Goal: Task Accomplishment & Management: Manage account settings

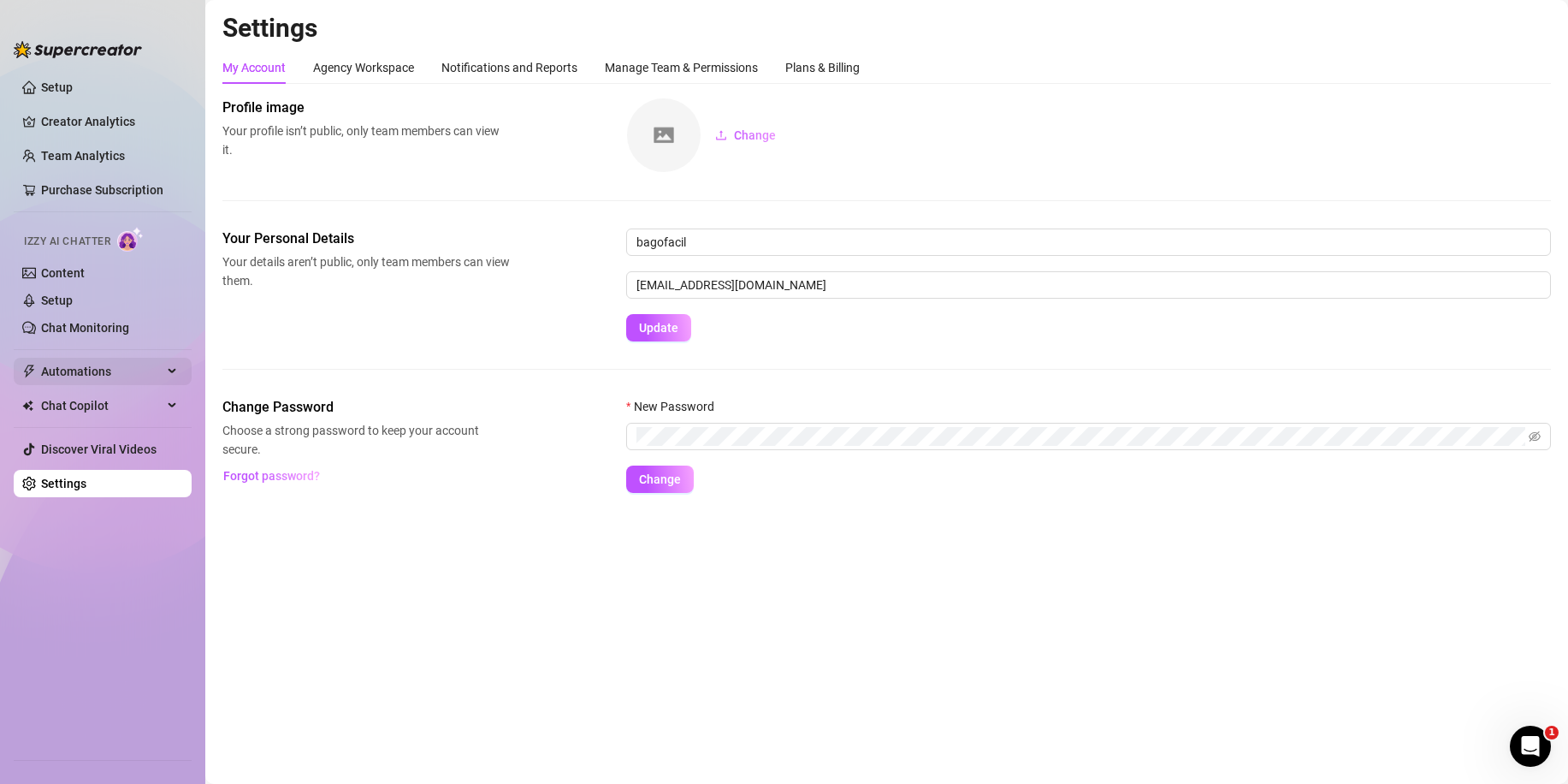
click at [75, 367] on span "Automations" at bounding box center [102, 371] width 121 height 27
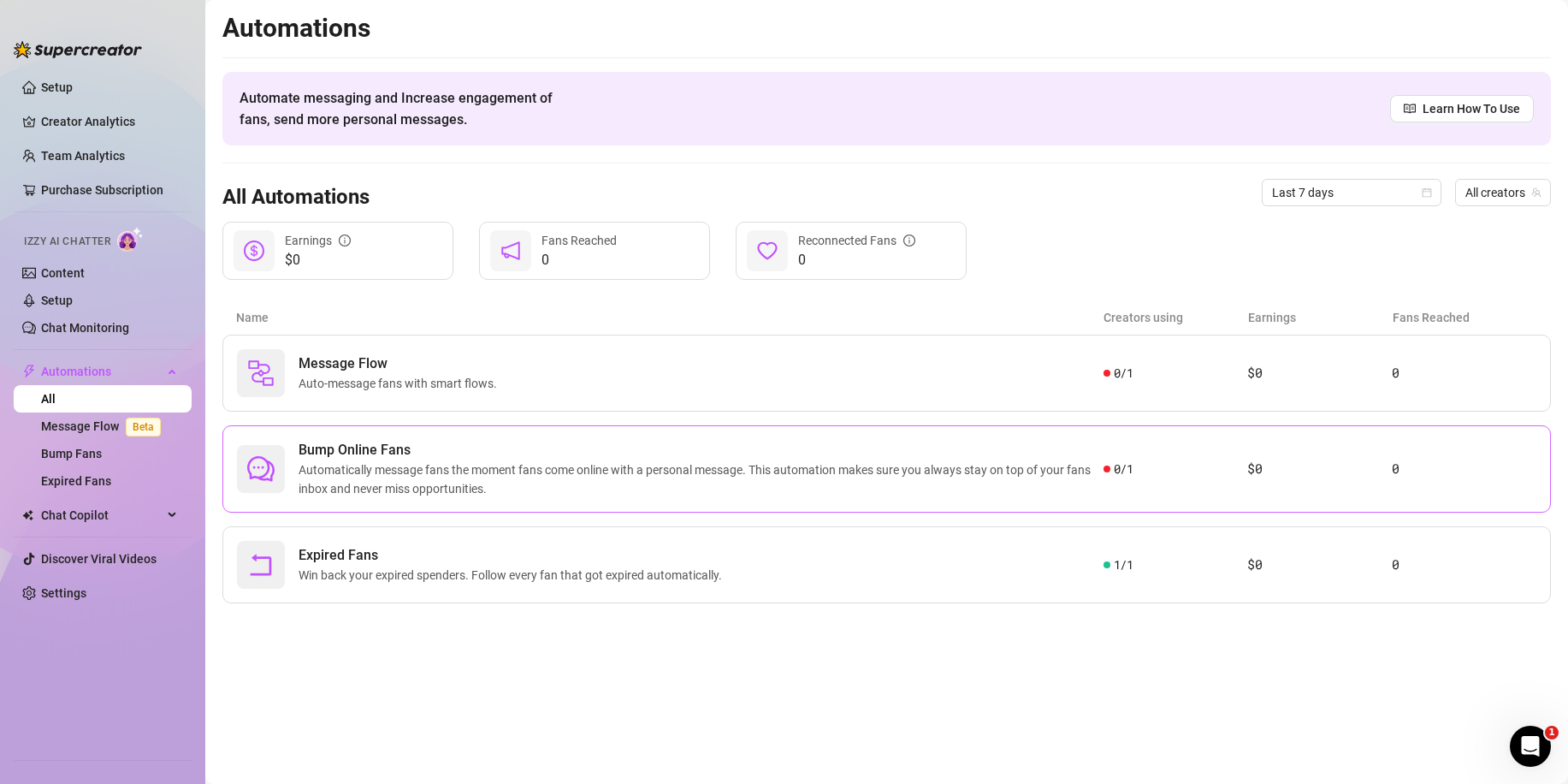
click at [434, 456] on span "Bump Online Fans" at bounding box center [701, 450] width 805 height 21
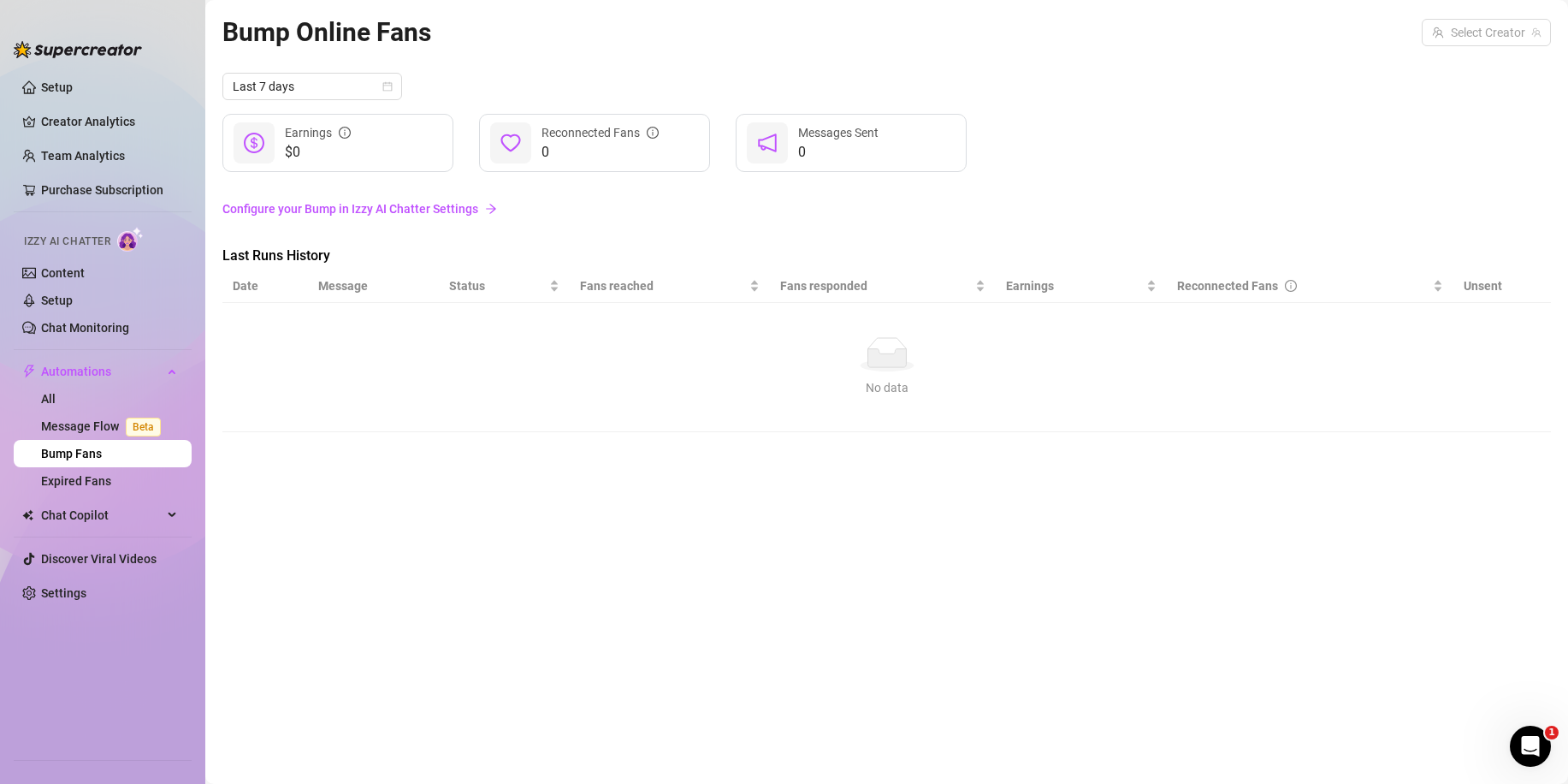
click at [369, 211] on link "Configure your Bump in Izzy AI Chatter Settings" at bounding box center [886, 209] width 1329 height 19
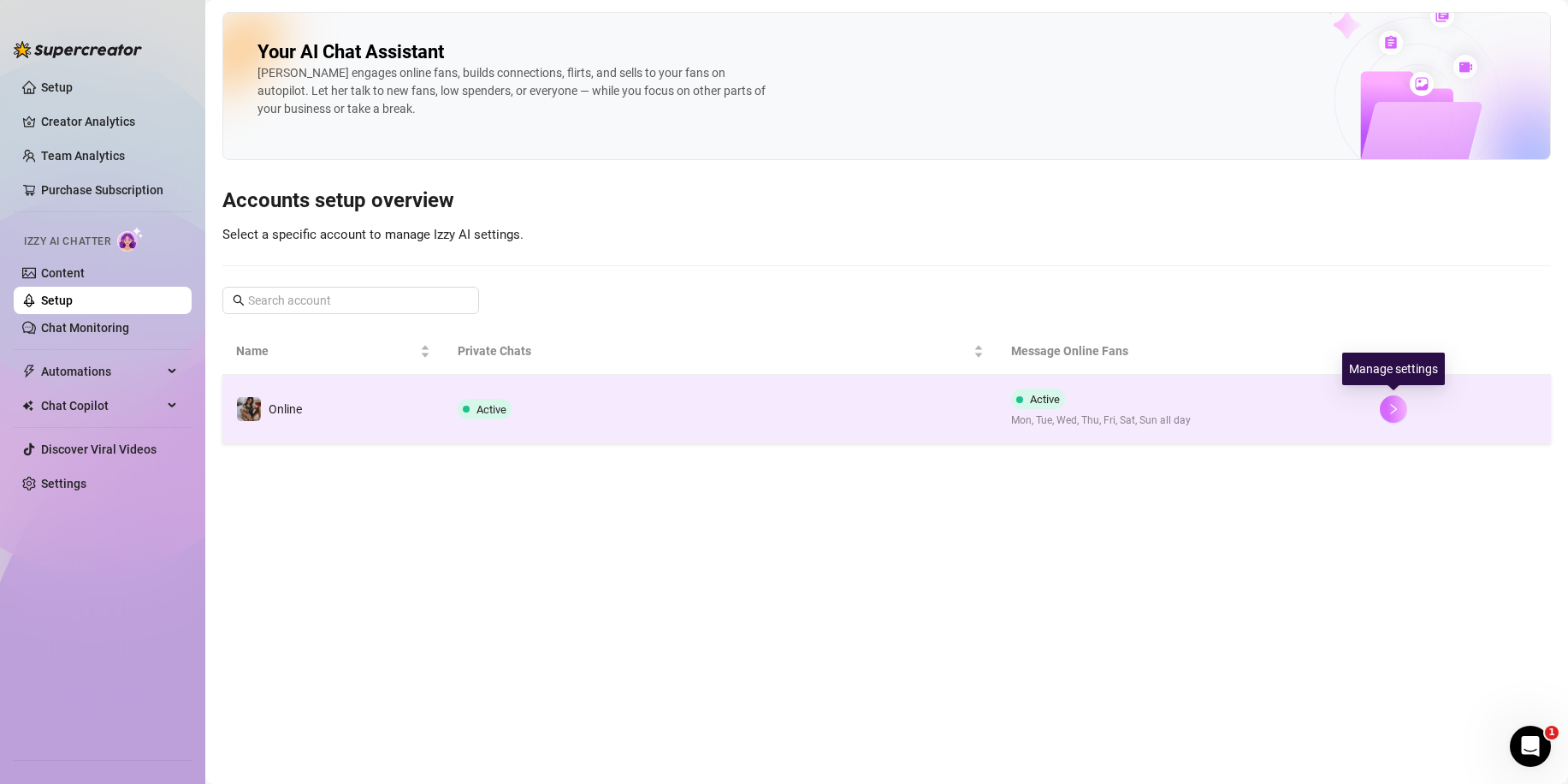
click at [1399, 410] on icon "right" at bounding box center [1394, 409] width 12 height 12
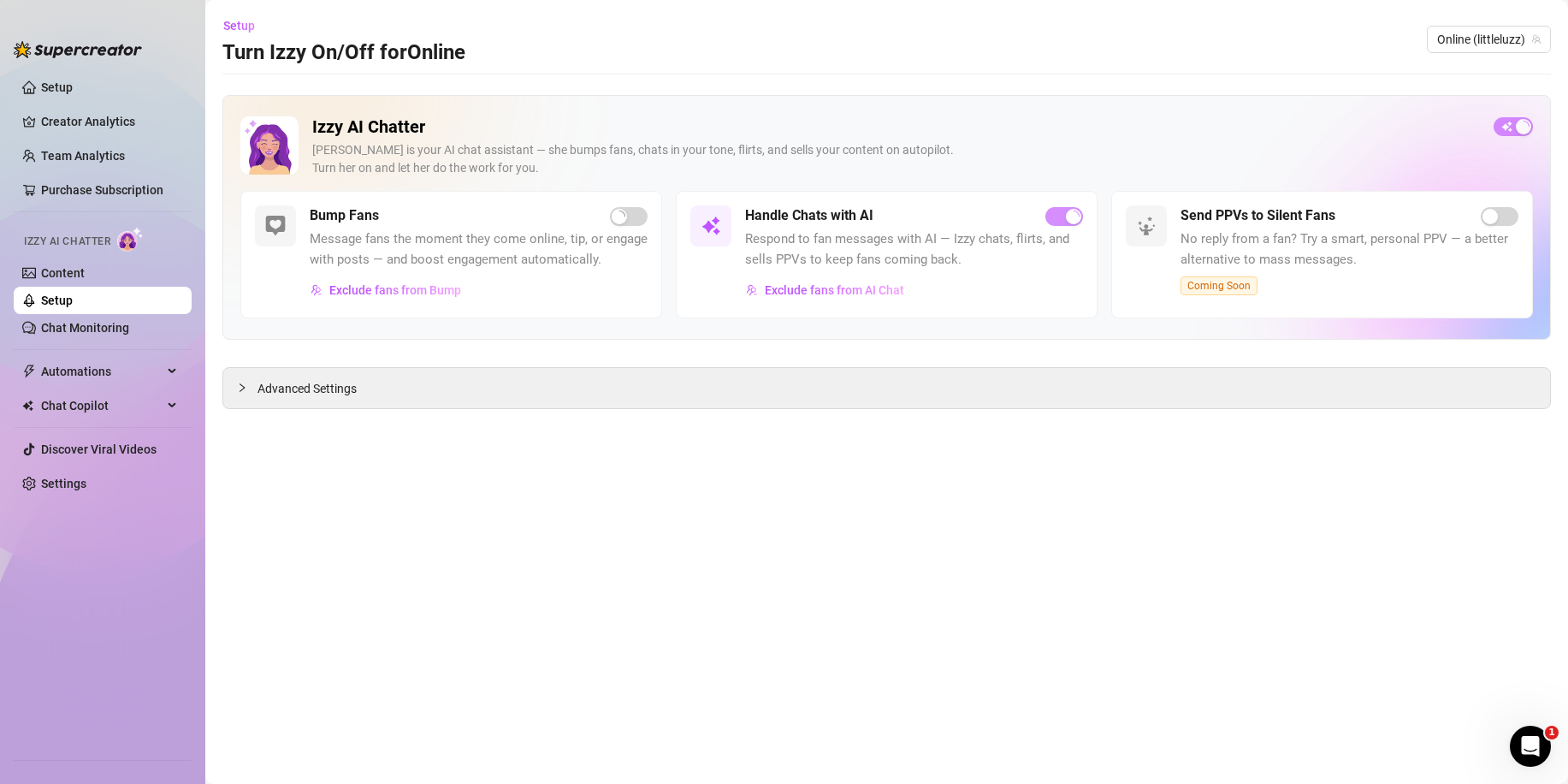
click at [454, 248] on span "Message fans the moment they come online, tip, or engage with posts — and boost…" at bounding box center [478, 250] width 338 height 41
click at [394, 302] on div "Bump Fans Message fans the moment they come online, tip, or engage with posts —…" at bounding box center [451, 254] width 422 height 127
click at [318, 218] on h5 "Bump Fans" at bounding box center [345, 216] width 70 height 21
click at [279, 229] on img at bounding box center [276, 226] width 21 height 21
click at [349, 363] on div "Izzy AI Chatter [PERSON_NAME] is your AI chat assistant — she bumps fans, chats…" at bounding box center [886, 252] width 1329 height 314
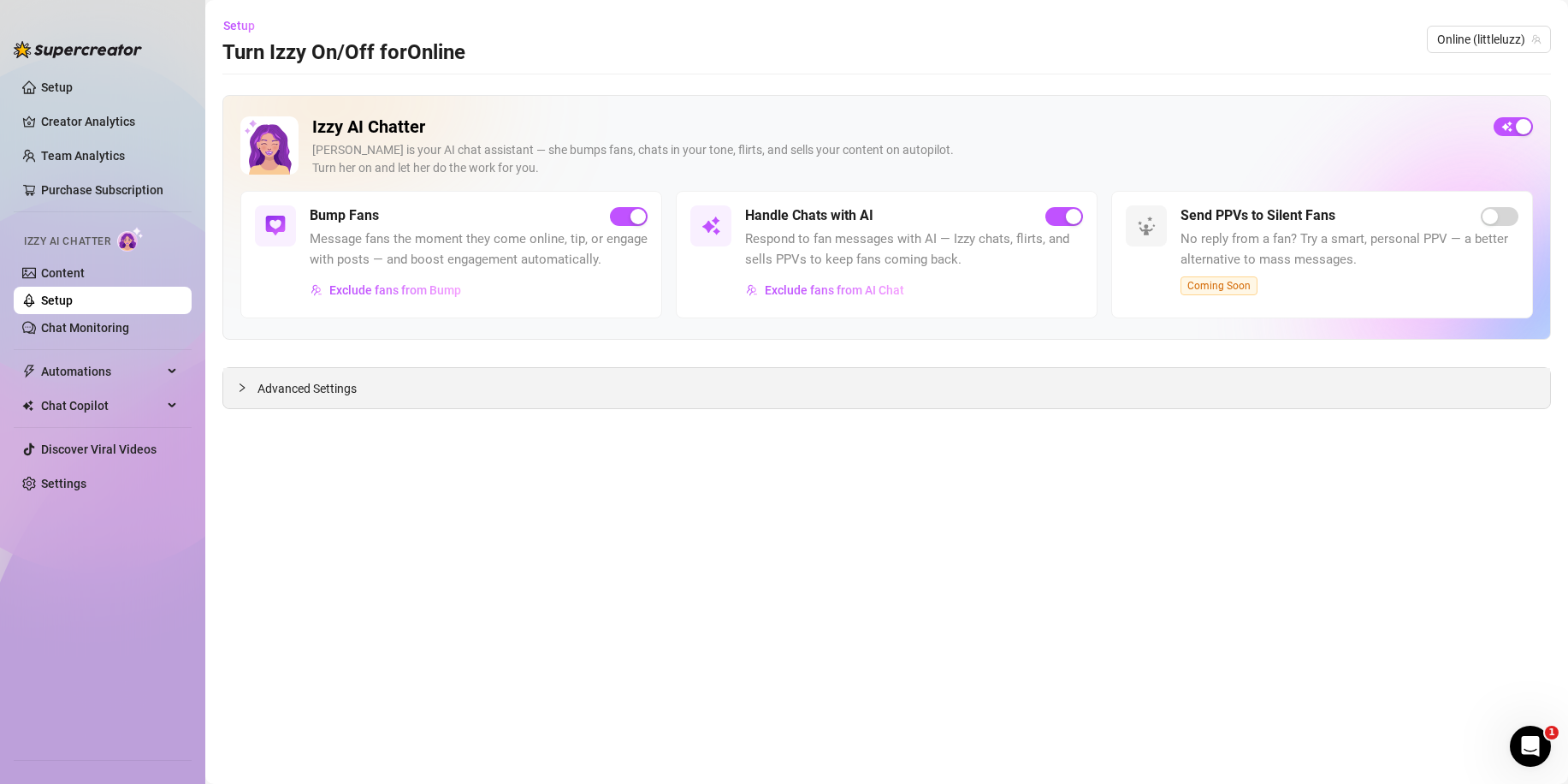
click at [304, 398] on span "Advanced Settings" at bounding box center [306, 389] width 99 height 19
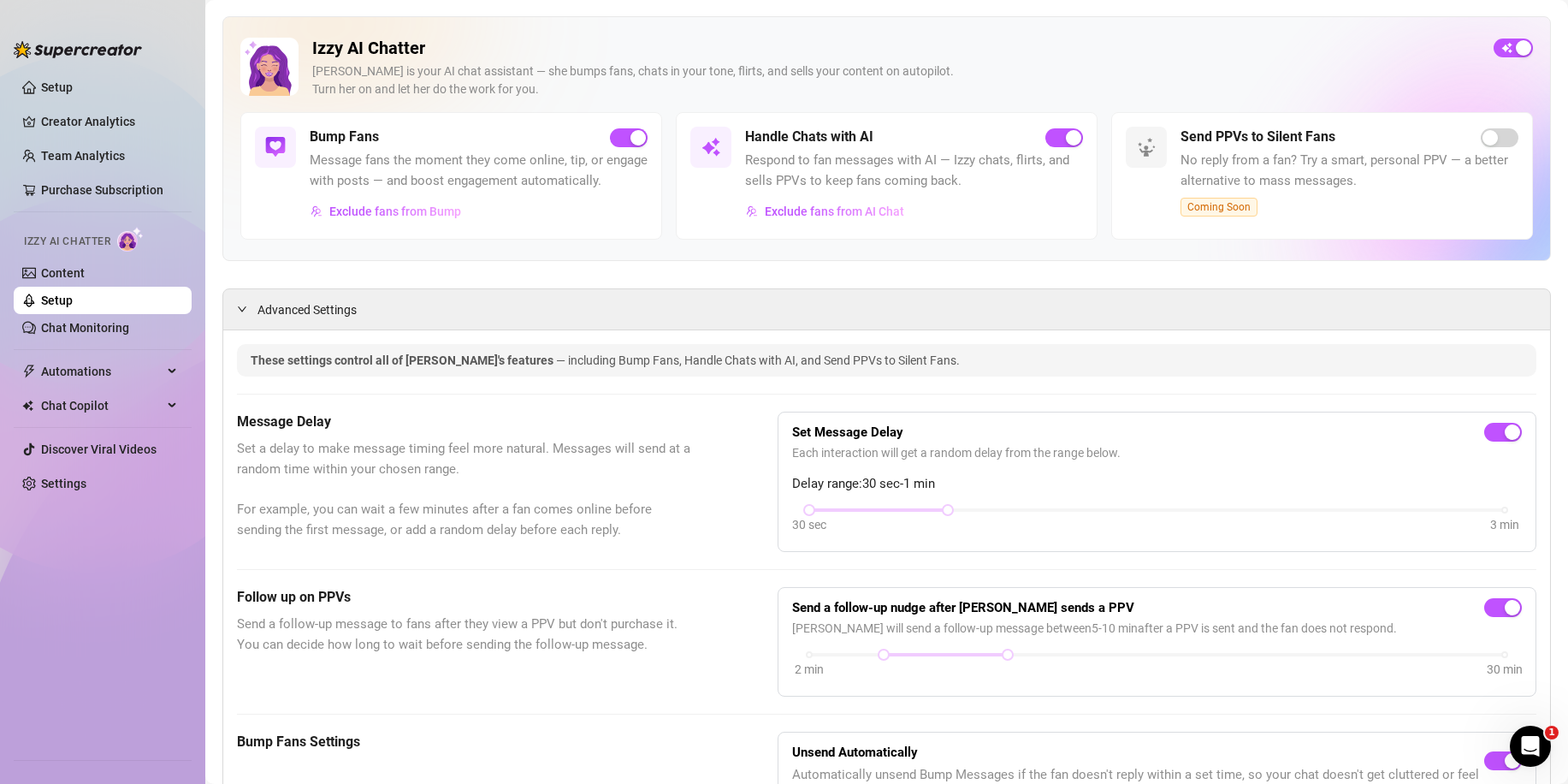
scroll to position [86, 0]
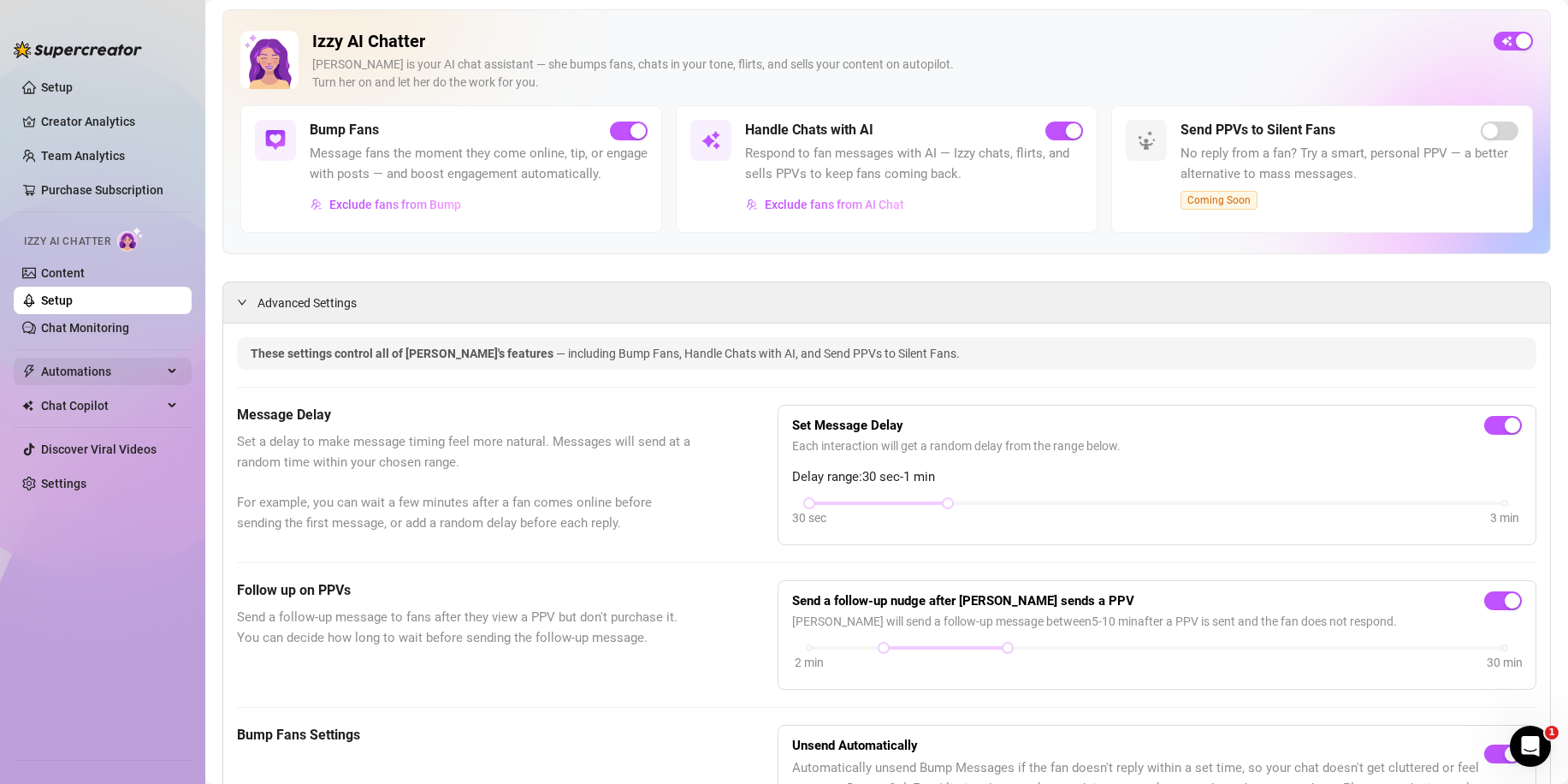
click at [109, 378] on span "Automations" at bounding box center [102, 371] width 121 height 27
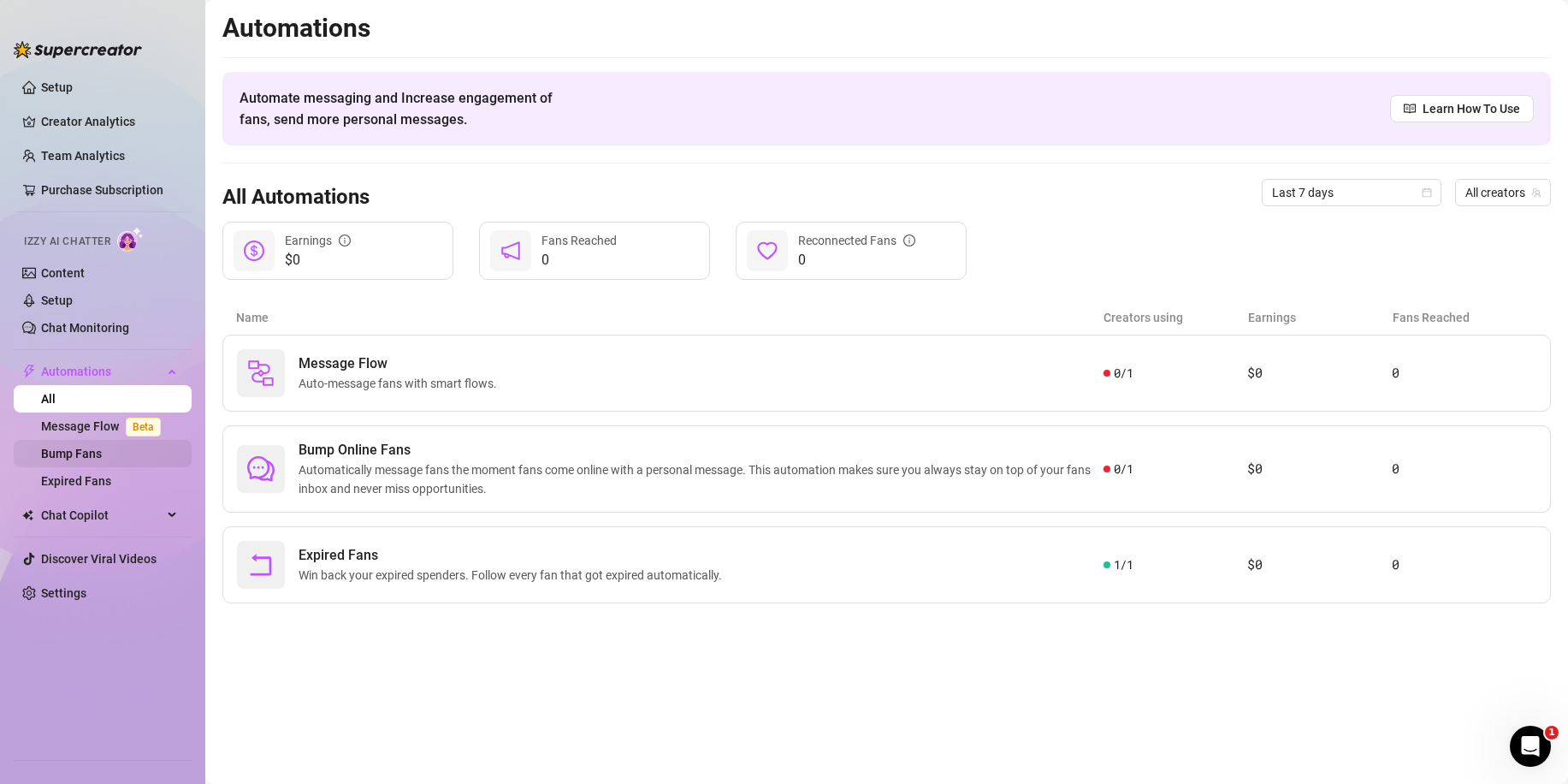
click at [102, 450] on link "Bump Fans" at bounding box center [72, 453] width 61 height 14
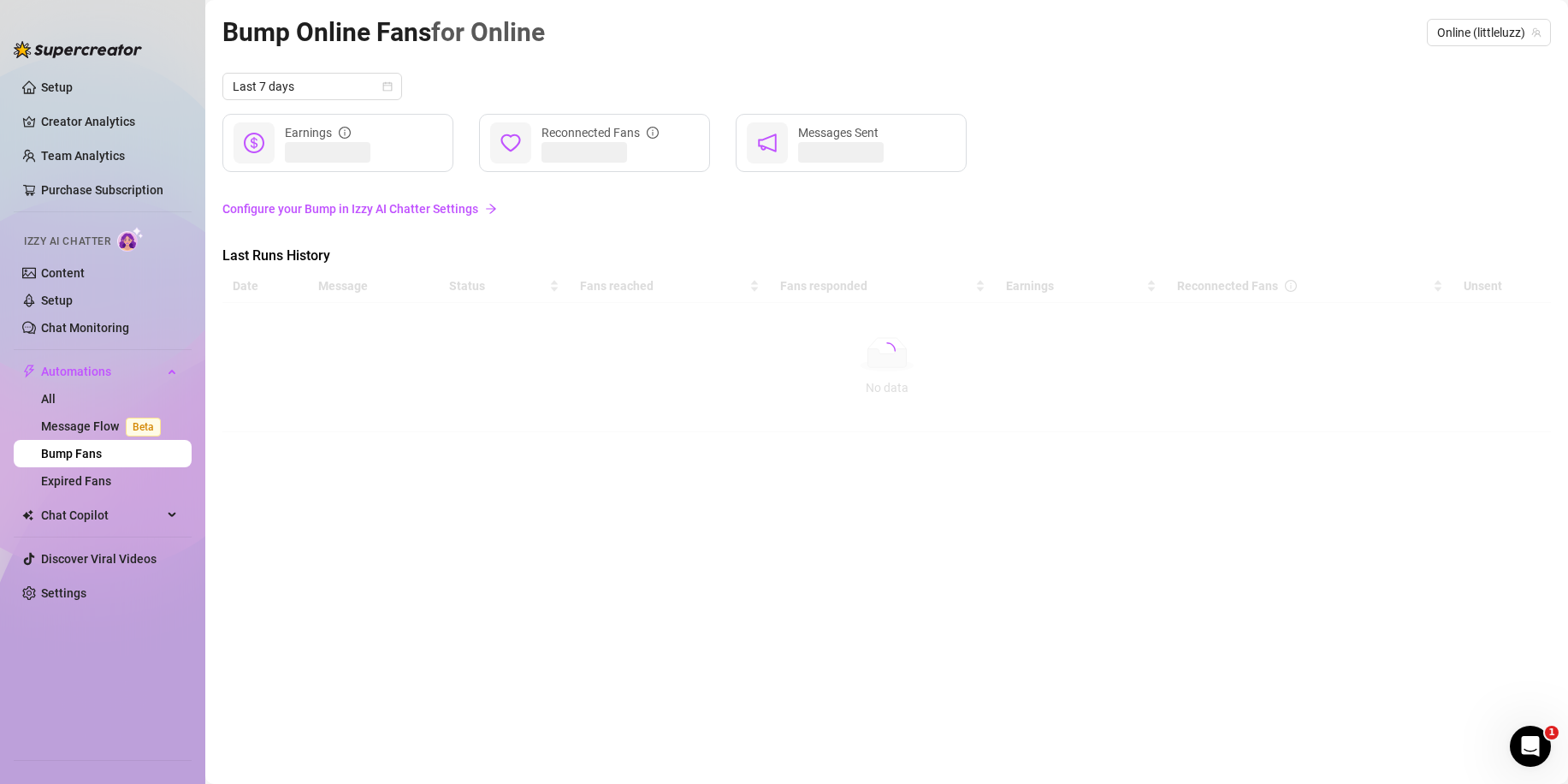
click at [354, 211] on link "Configure your Bump in Izzy AI Chatter Settings" at bounding box center [886, 209] width 1329 height 19
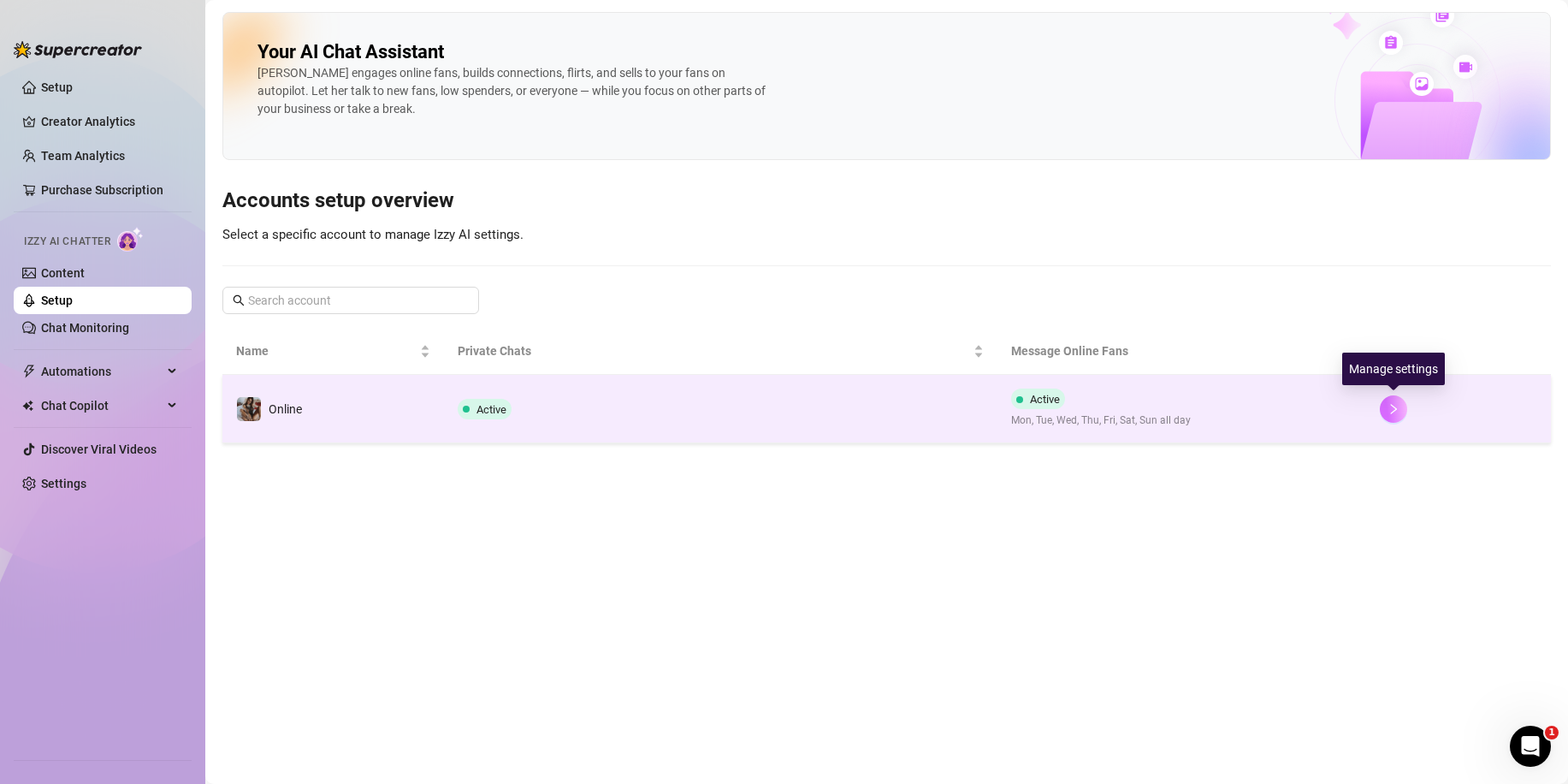
click at [1396, 410] on icon "right" at bounding box center [1394, 409] width 6 height 10
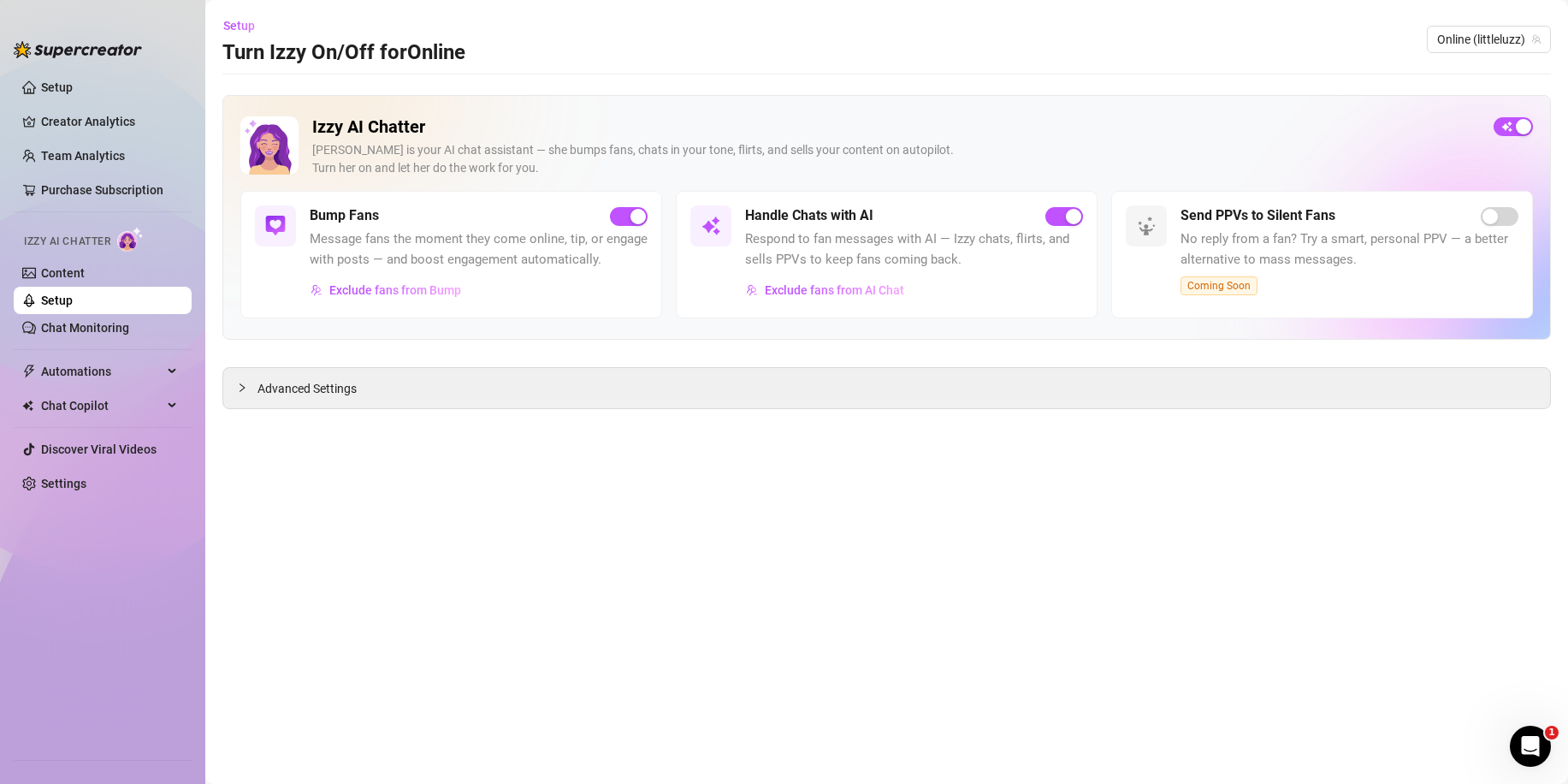
click at [370, 238] on span "Message fans the moment they come online, tip, or engage with posts — and boost…" at bounding box center [478, 250] width 338 height 41
click at [82, 272] on link "Content" at bounding box center [63, 273] width 43 height 14
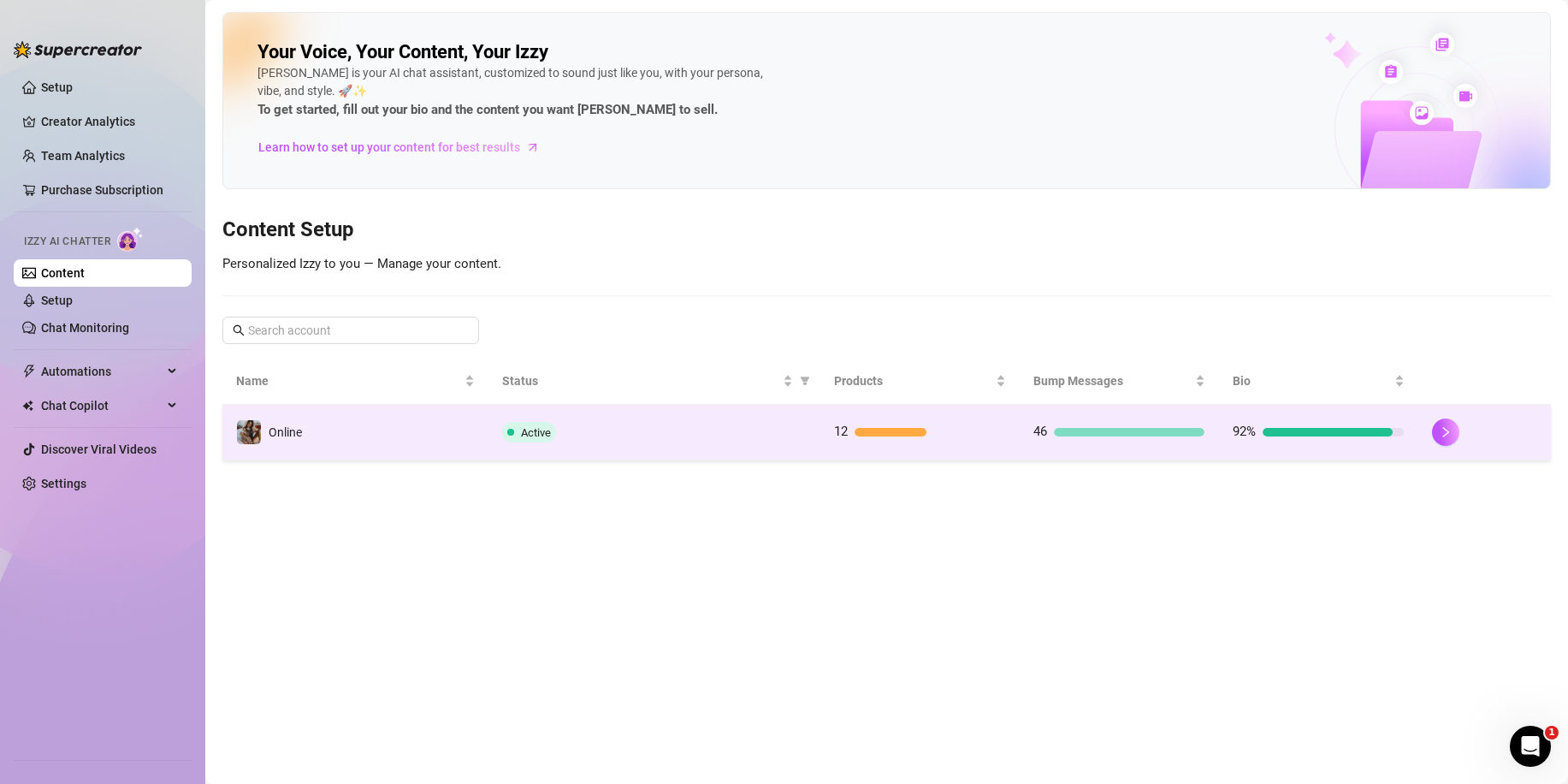
click at [1398, 449] on td "92%" at bounding box center [1319, 433] width 200 height 56
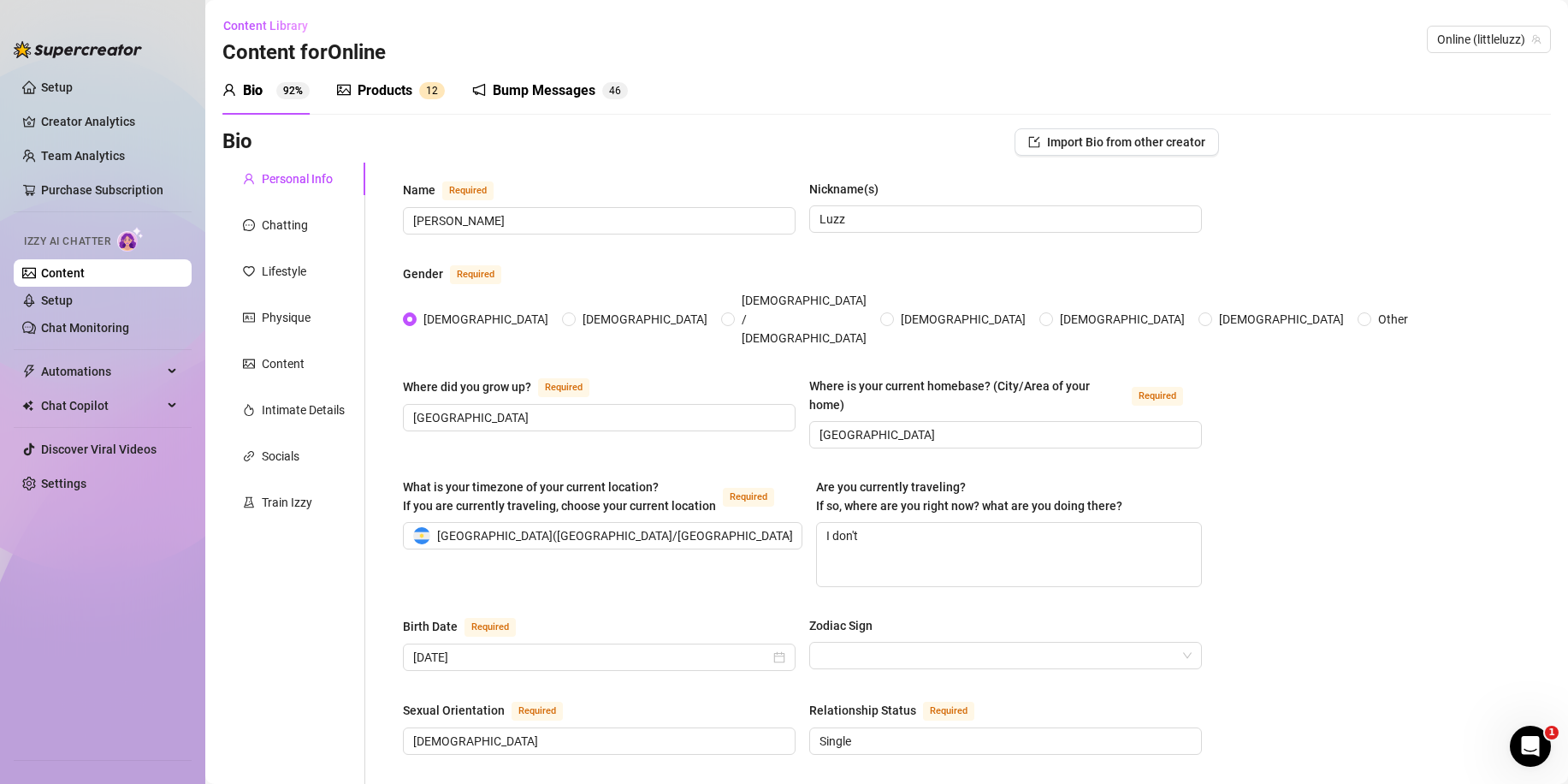
click at [511, 100] on div "Bump Messages" at bounding box center [543, 90] width 103 height 21
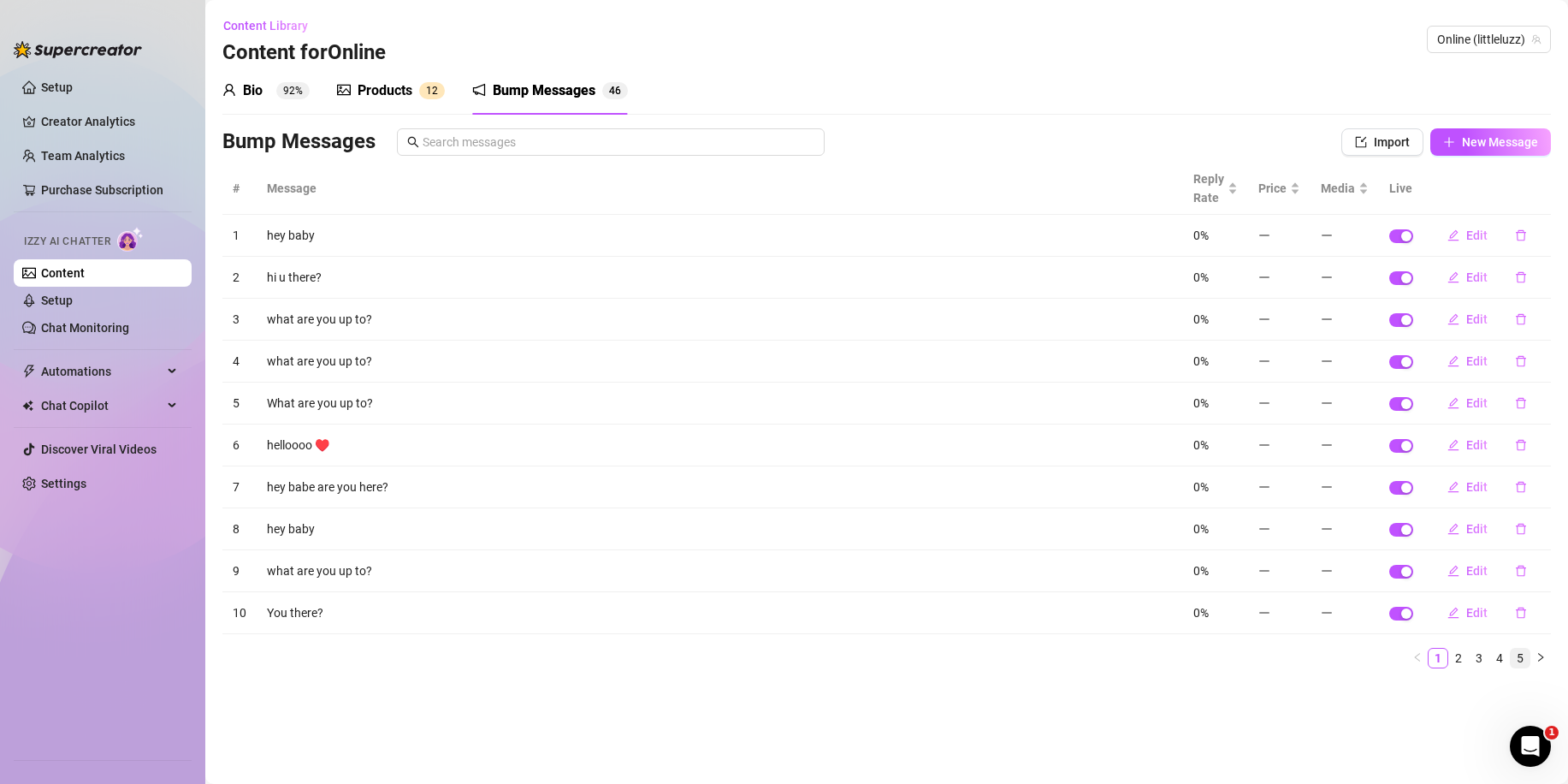
click at [1528, 661] on link "5" at bounding box center [1521, 659] width 19 height 19
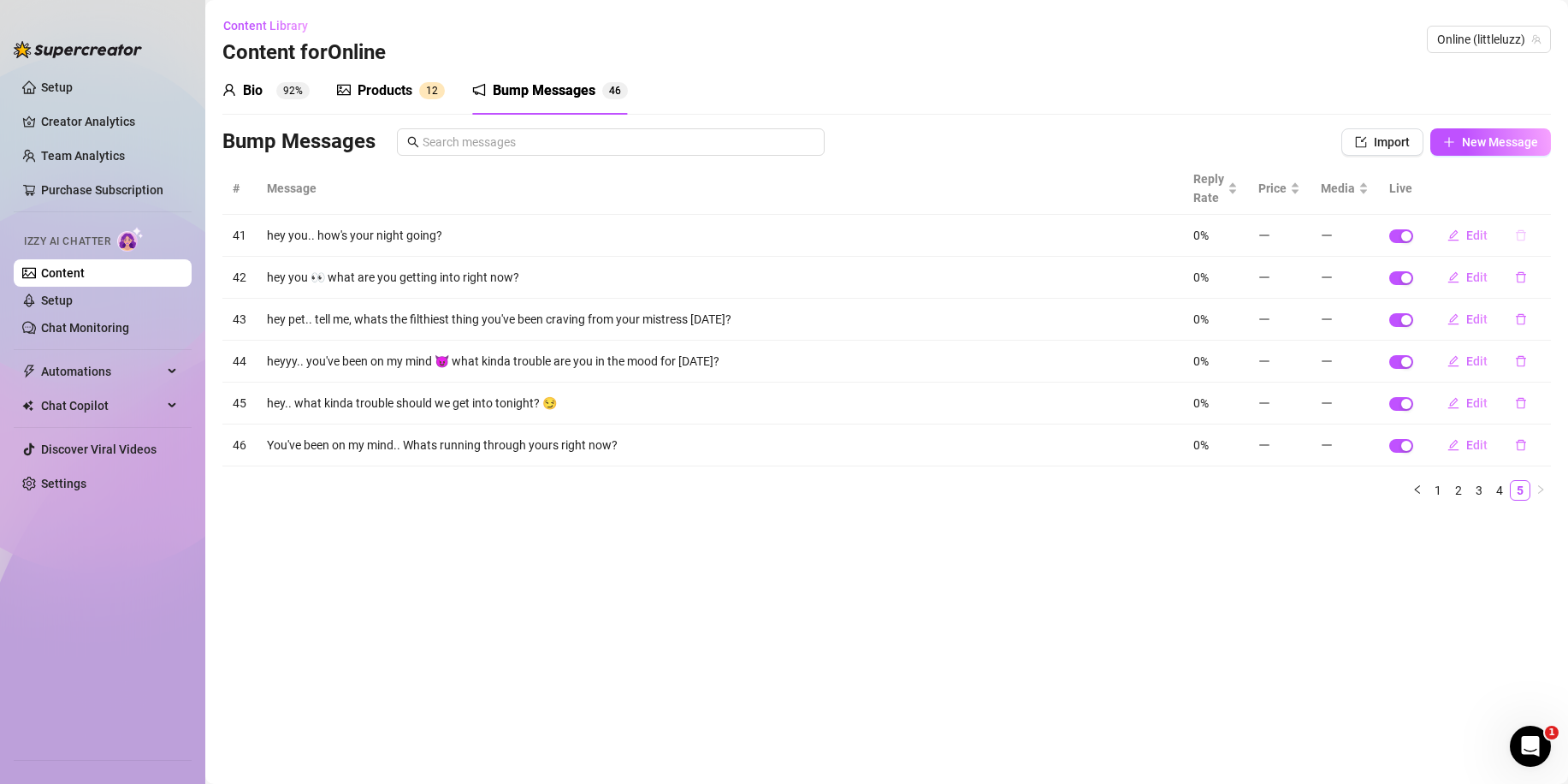
click at [1515, 236] on icon "delete" at bounding box center [1521, 236] width 12 height 12
click at [1535, 194] on span "Yes" at bounding box center [1540, 190] width 21 height 14
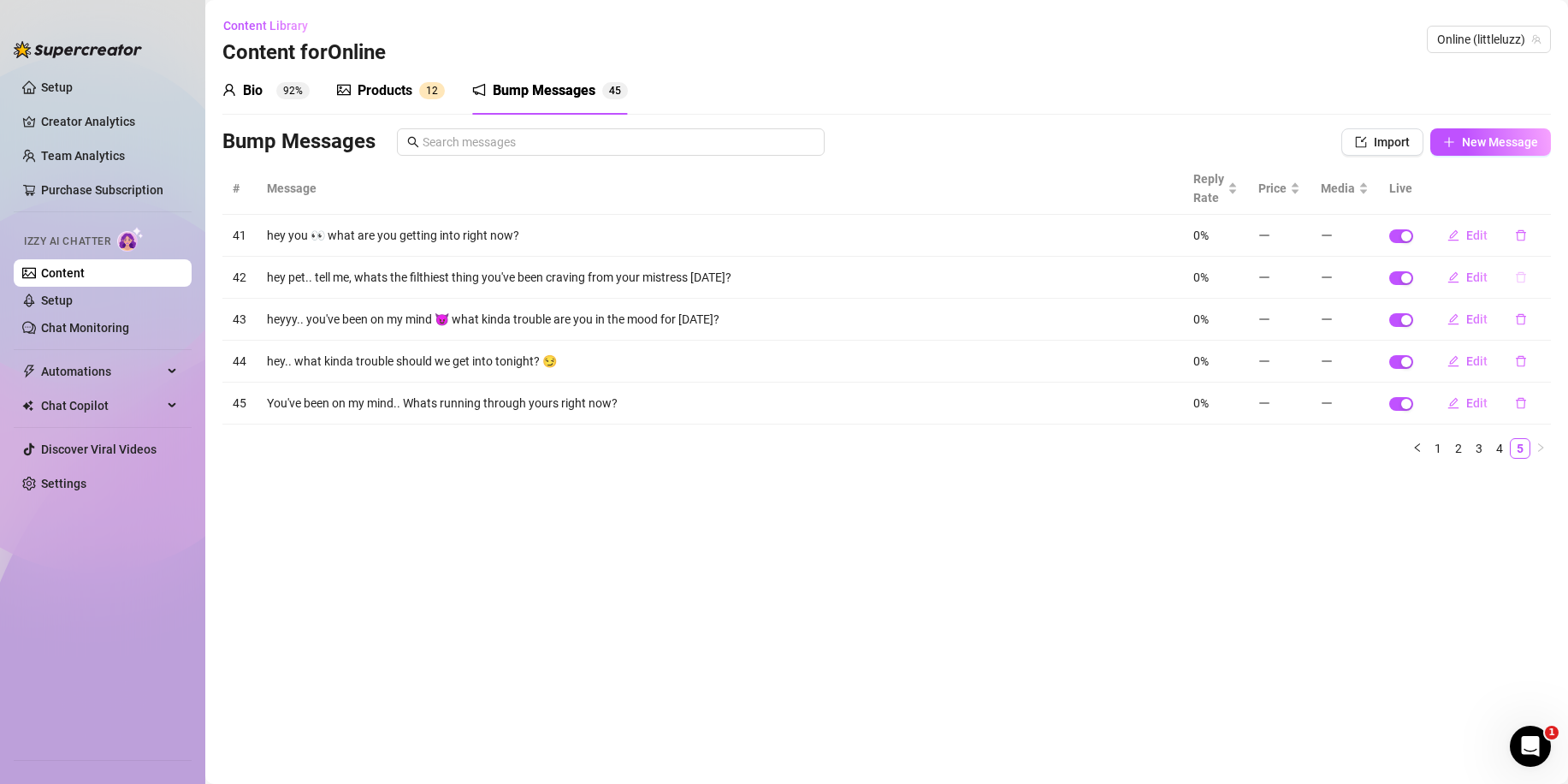
click at [1521, 277] on icon "delete" at bounding box center [1521, 277] width 12 height 12
click at [1539, 237] on span "Yes" at bounding box center [1540, 233] width 21 height 14
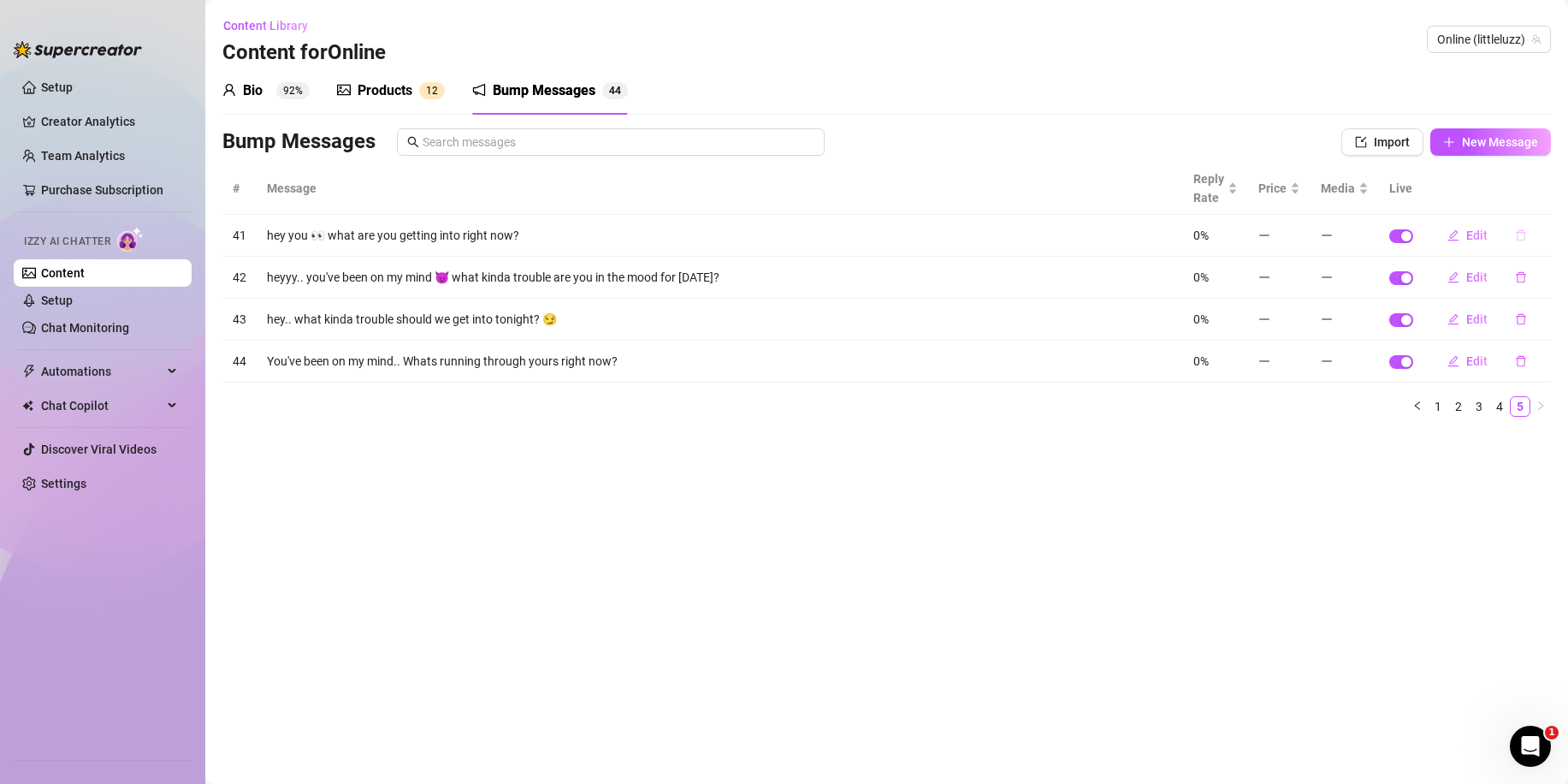
click at [1516, 236] on icon "delete" at bounding box center [1521, 236] width 12 height 12
click at [1518, 269] on button "button" at bounding box center [1522, 277] width 40 height 27
click at [1533, 228] on span "Yes" at bounding box center [1540, 233] width 21 height 14
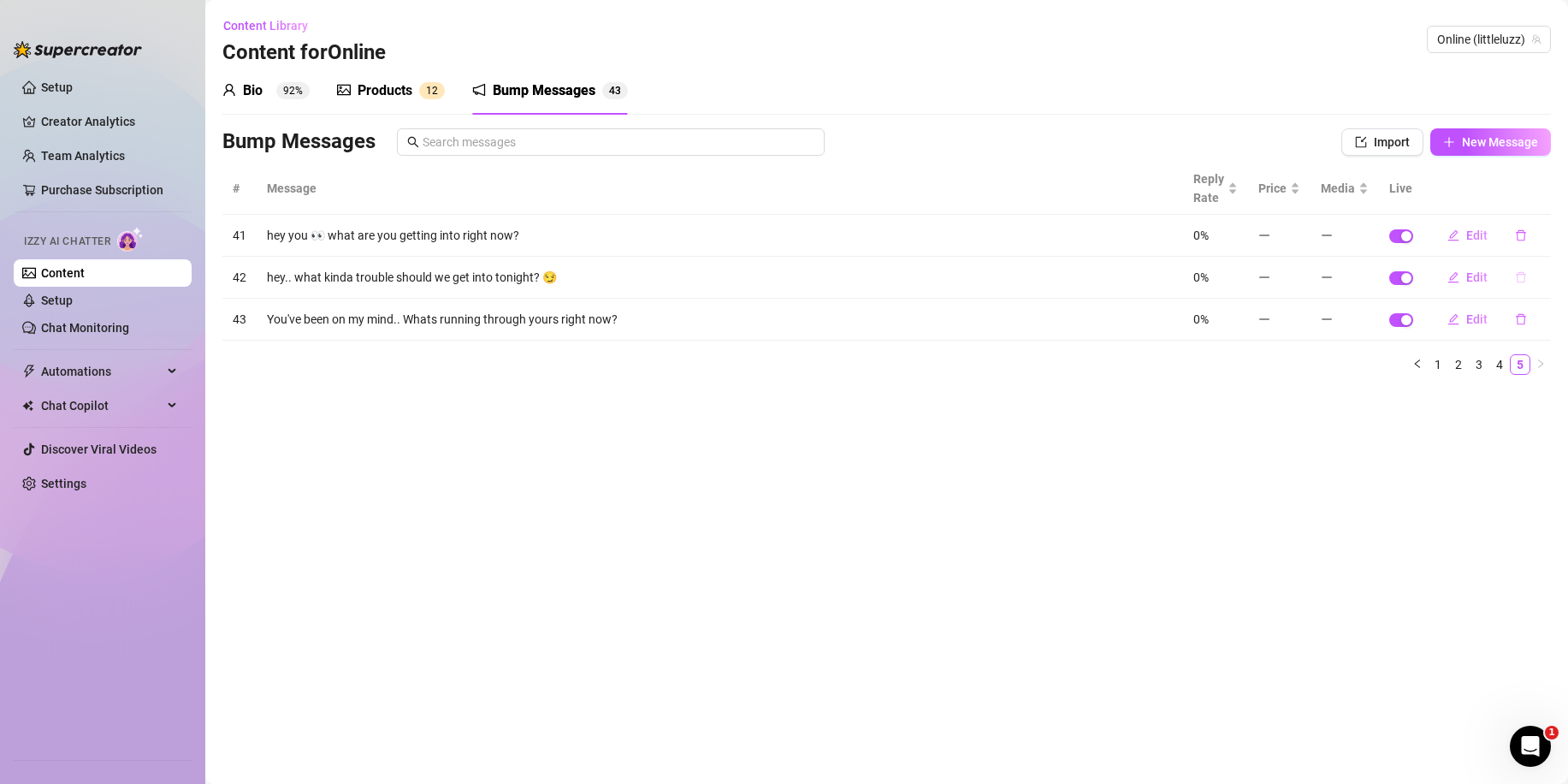
click at [1522, 283] on icon "delete" at bounding box center [1521, 278] width 10 height 11
click at [1537, 236] on span "Yes" at bounding box center [1540, 233] width 21 height 14
click at [1530, 238] on button "button" at bounding box center [1522, 235] width 40 height 27
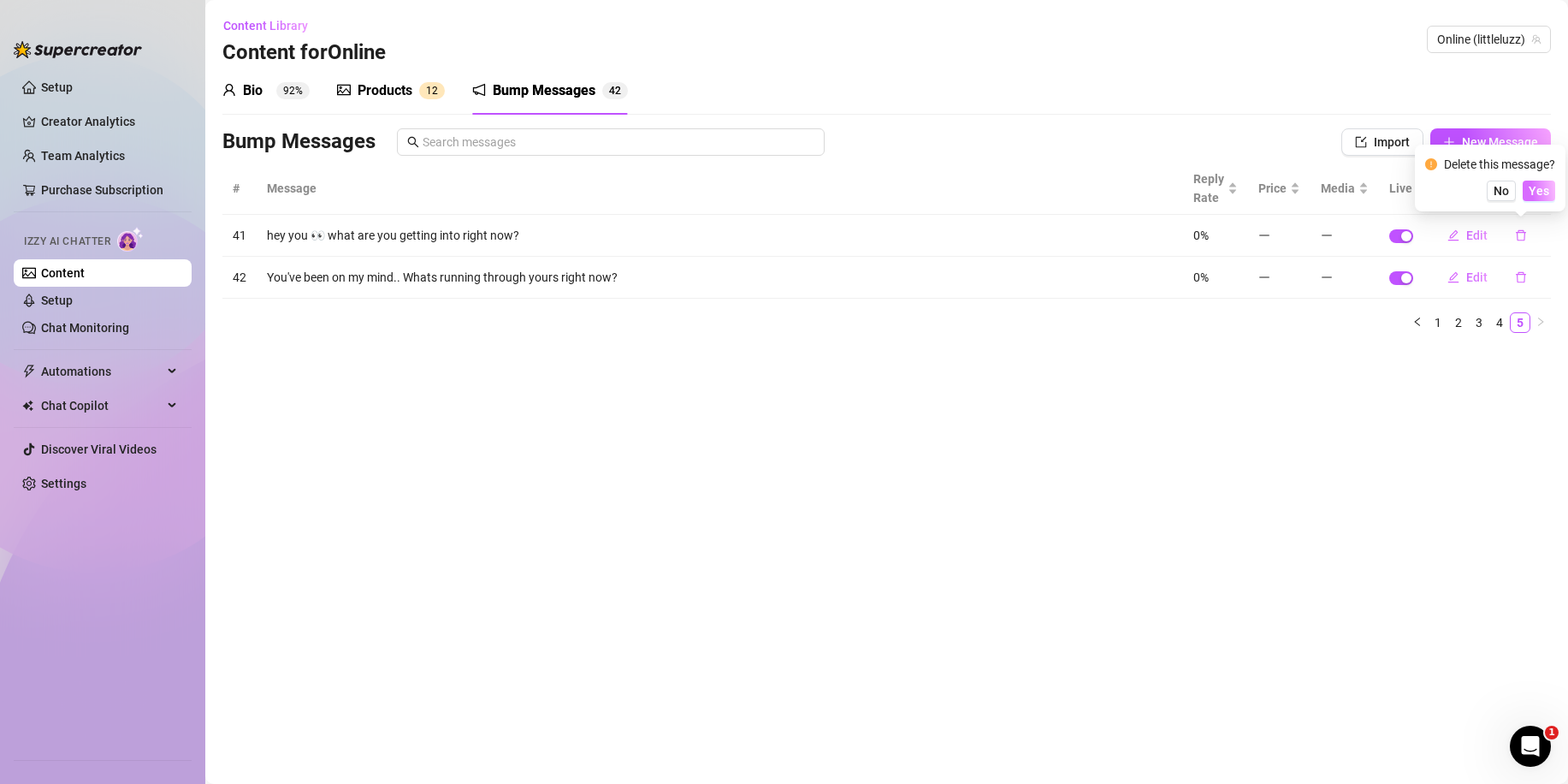
click at [1541, 200] on button "Yes" at bounding box center [1539, 191] width 33 height 21
click at [1534, 191] on th at bounding box center [1487, 188] width 127 height 52
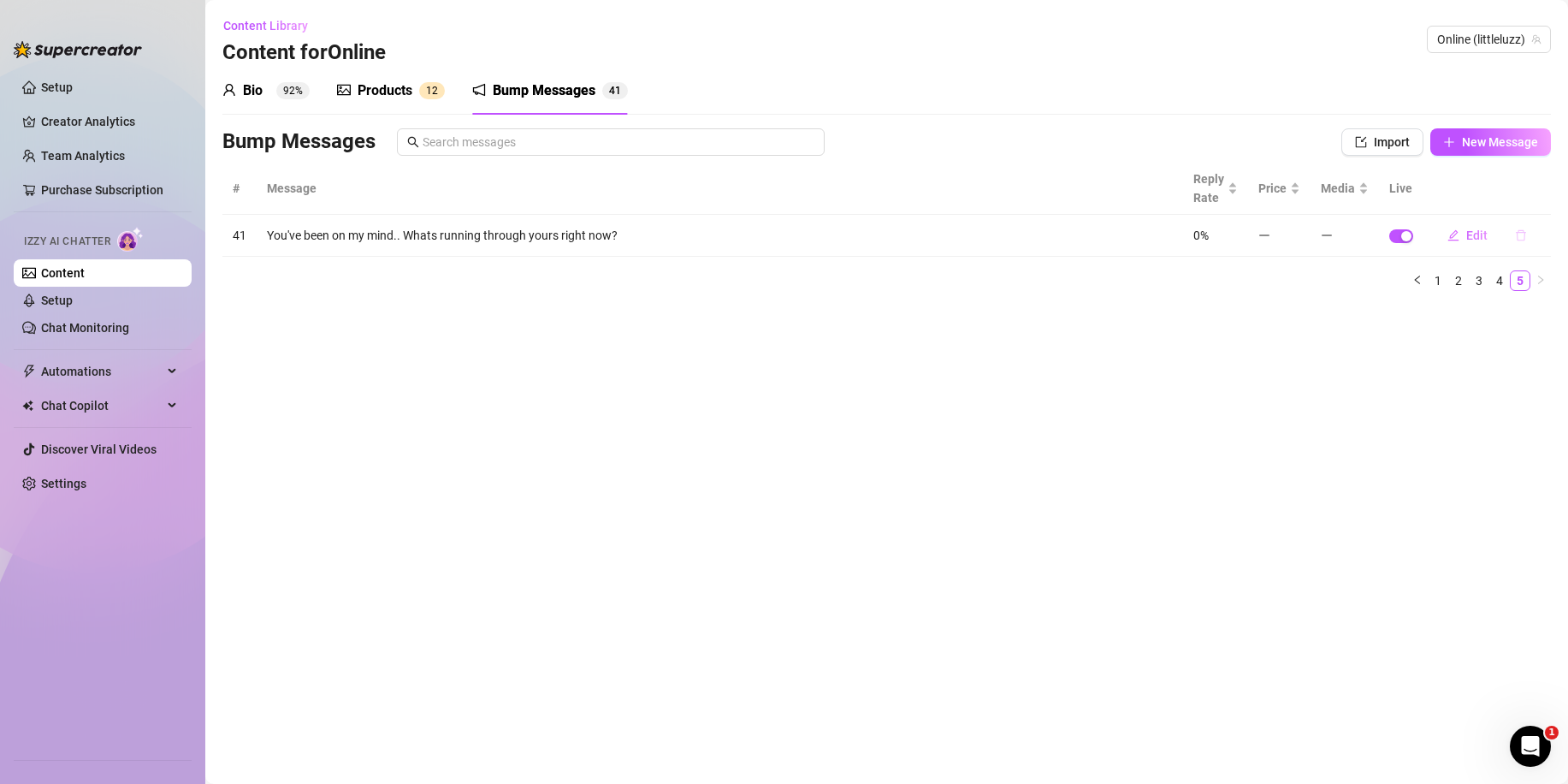
click at [1530, 230] on button "button" at bounding box center [1522, 235] width 40 height 27
click at [1537, 190] on span "Yes" at bounding box center [1540, 190] width 21 height 14
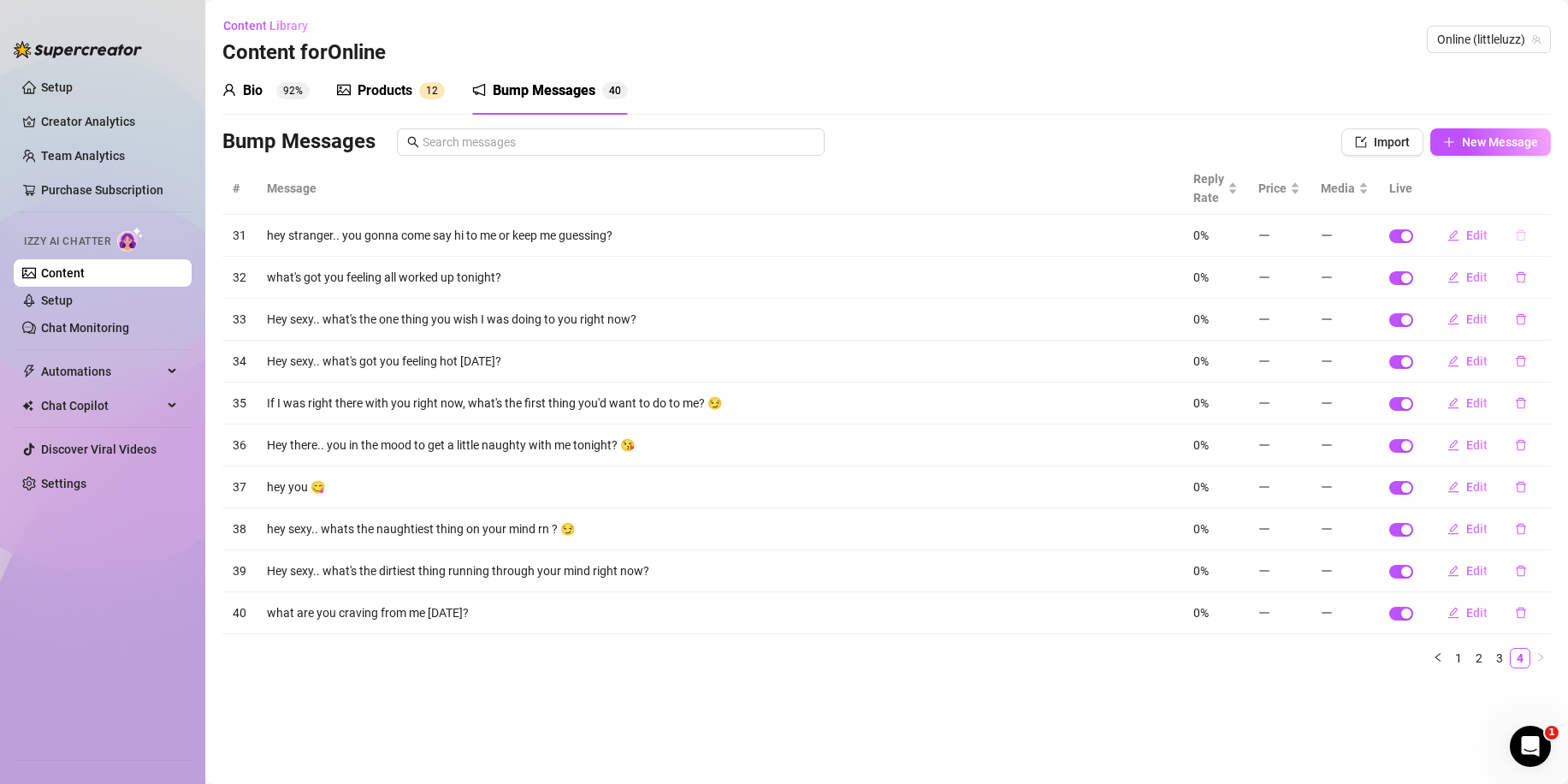
click at [1526, 235] on icon "delete" at bounding box center [1521, 236] width 12 height 12
click at [1540, 186] on span "Yes" at bounding box center [1540, 190] width 21 height 14
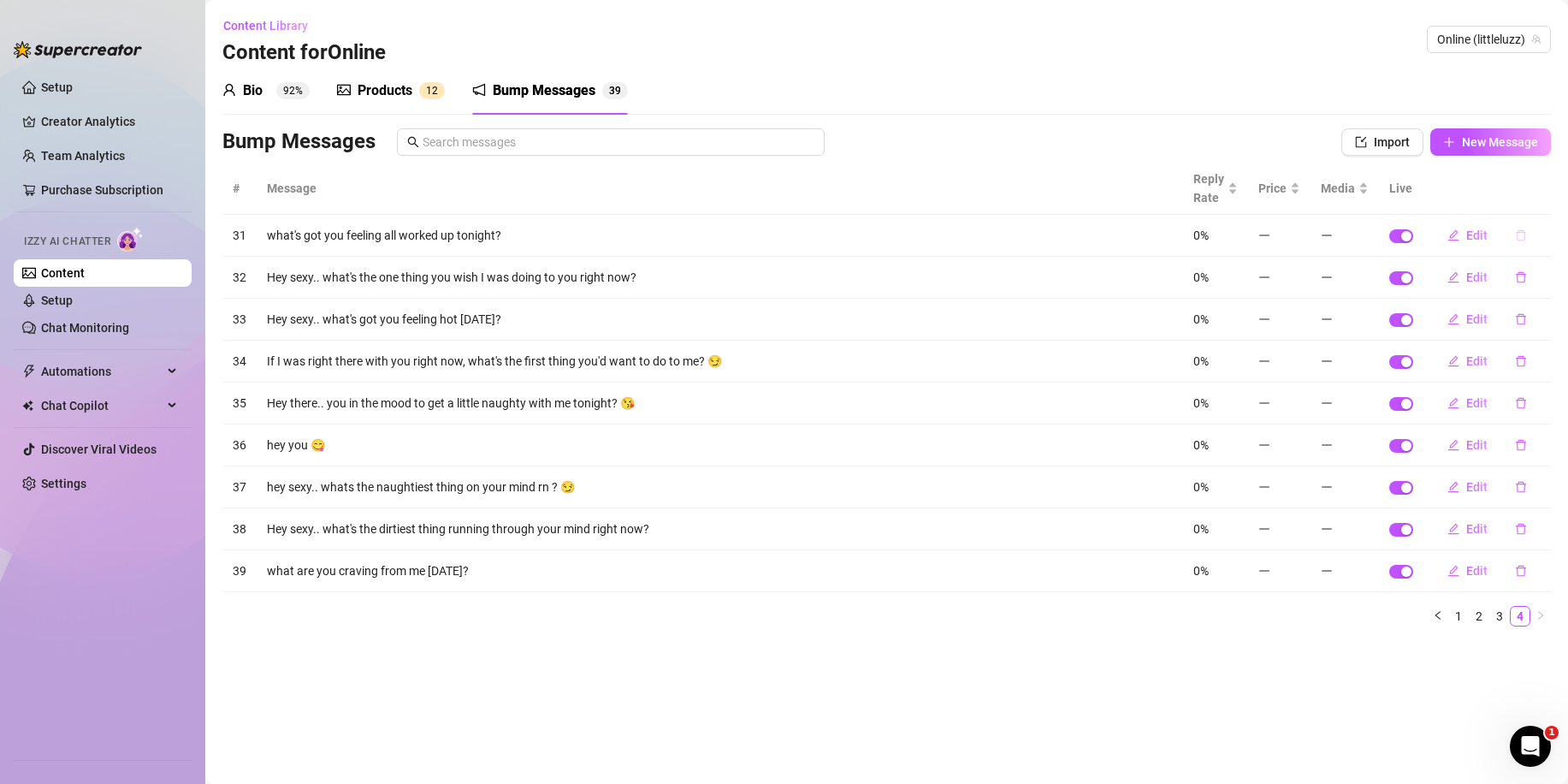
click at [1528, 232] on button "button" at bounding box center [1522, 235] width 40 height 27
click at [1535, 197] on span "Yes" at bounding box center [1540, 190] width 21 height 14
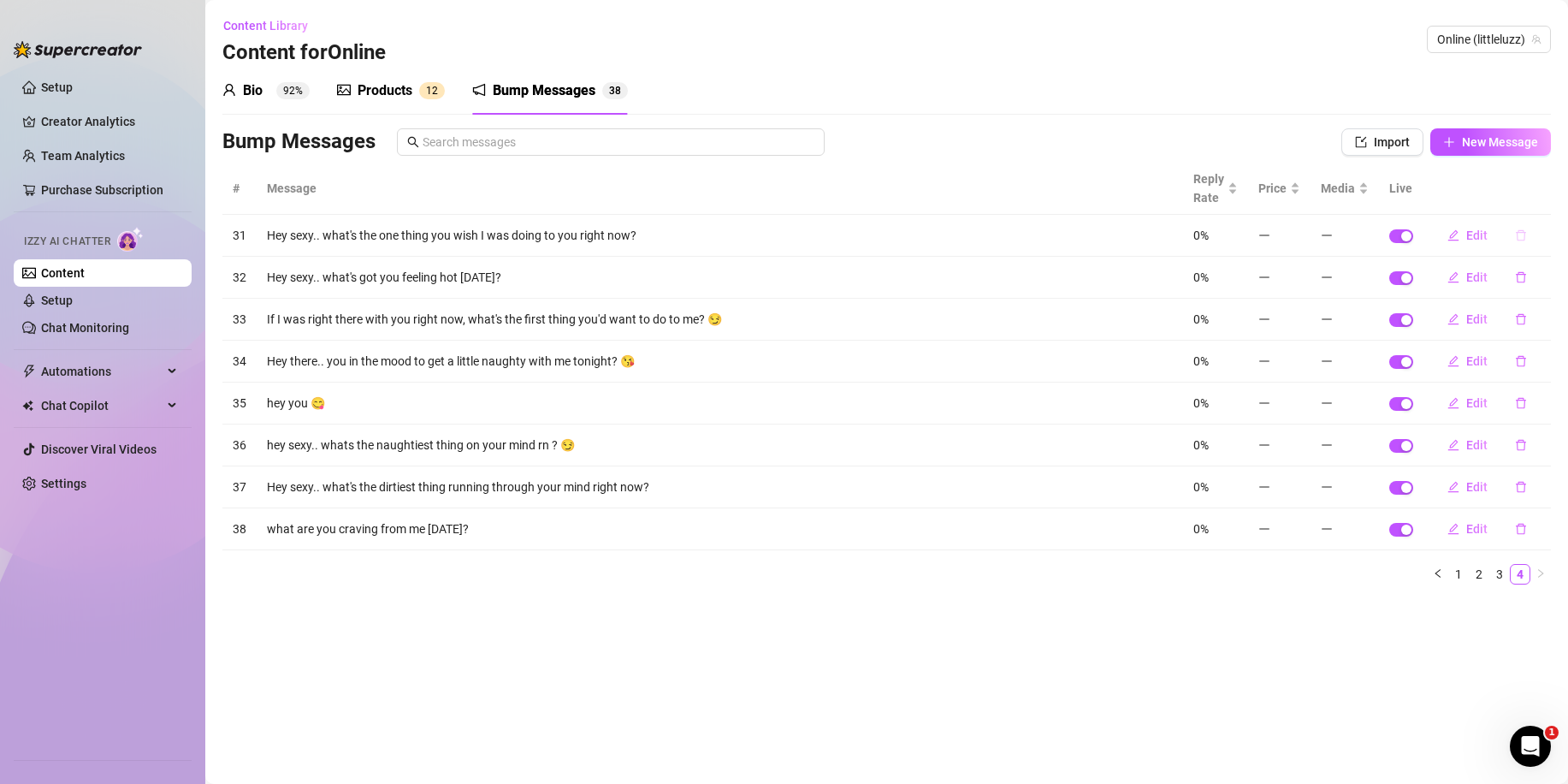
click at [1522, 241] on button "button" at bounding box center [1522, 235] width 40 height 27
click at [1530, 197] on button "Yes" at bounding box center [1539, 191] width 33 height 21
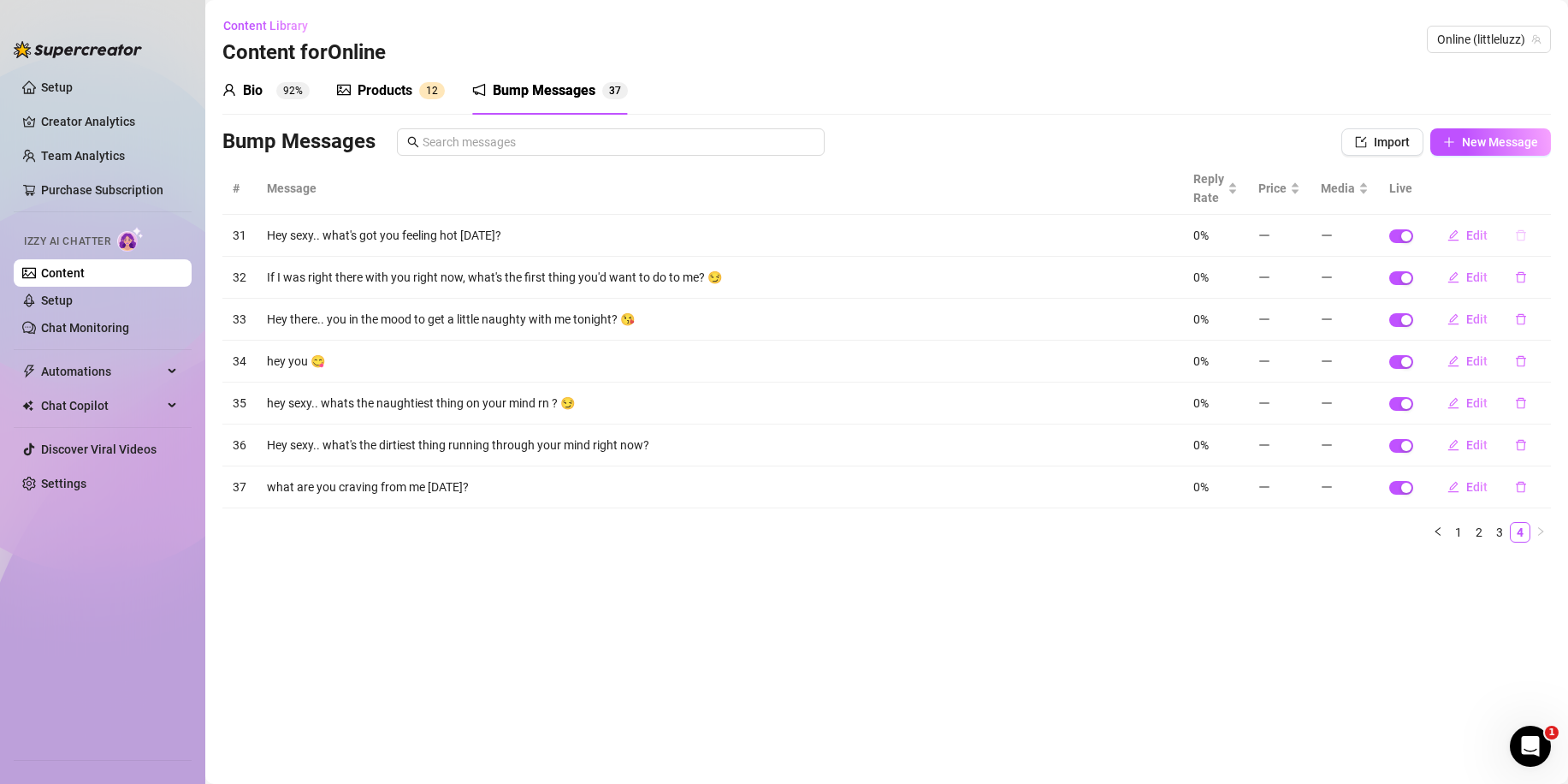
click at [1526, 240] on icon "delete" at bounding box center [1521, 236] width 12 height 12
click at [1545, 190] on span "Yes" at bounding box center [1540, 190] width 21 height 14
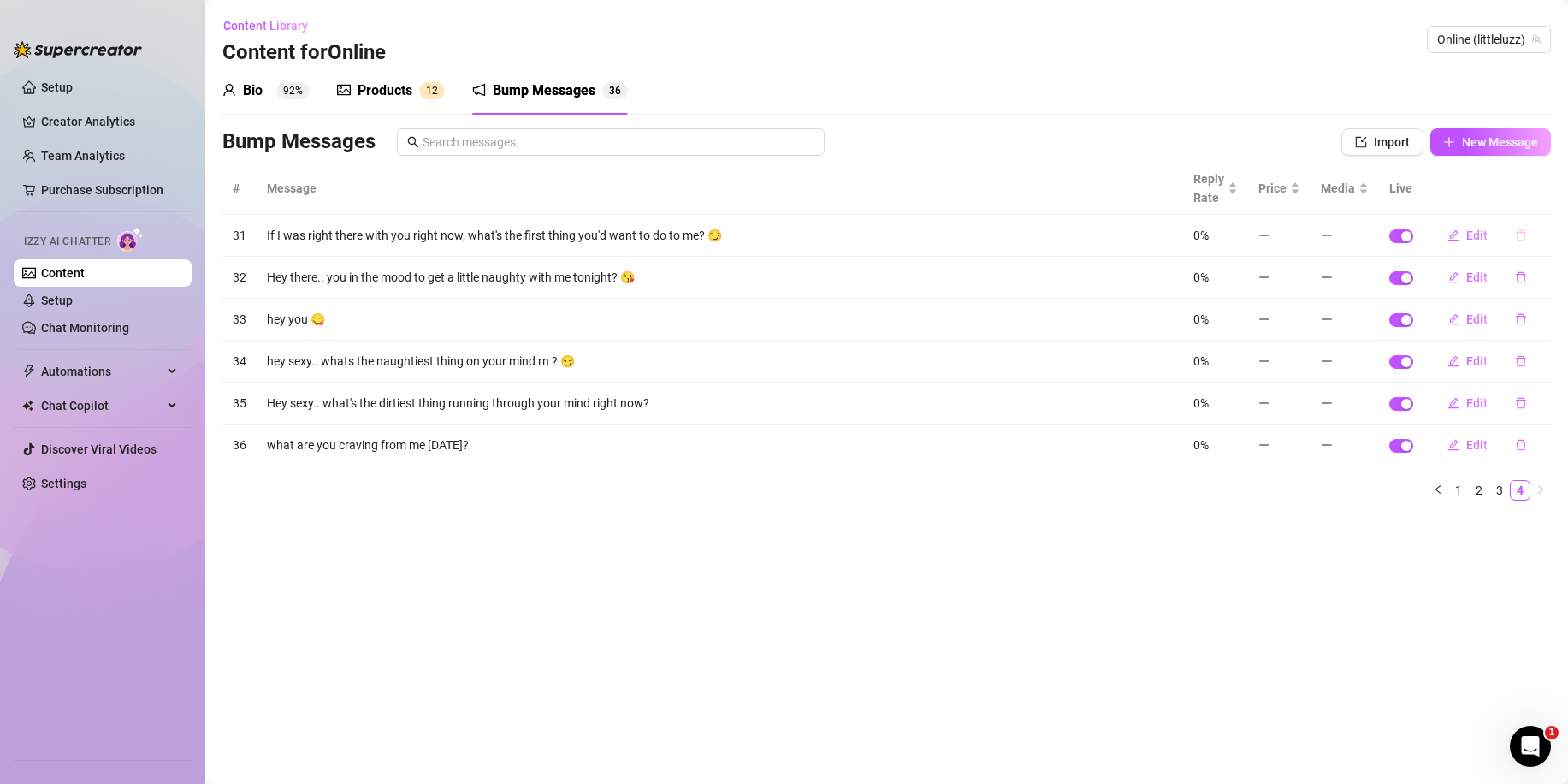
click at [1522, 232] on icon "delete" at bounding box center [1521, 236] width 10 height 11
click at [1540, 197] on span "Yes" at bounding box center [1540, 190] width 21 height 14
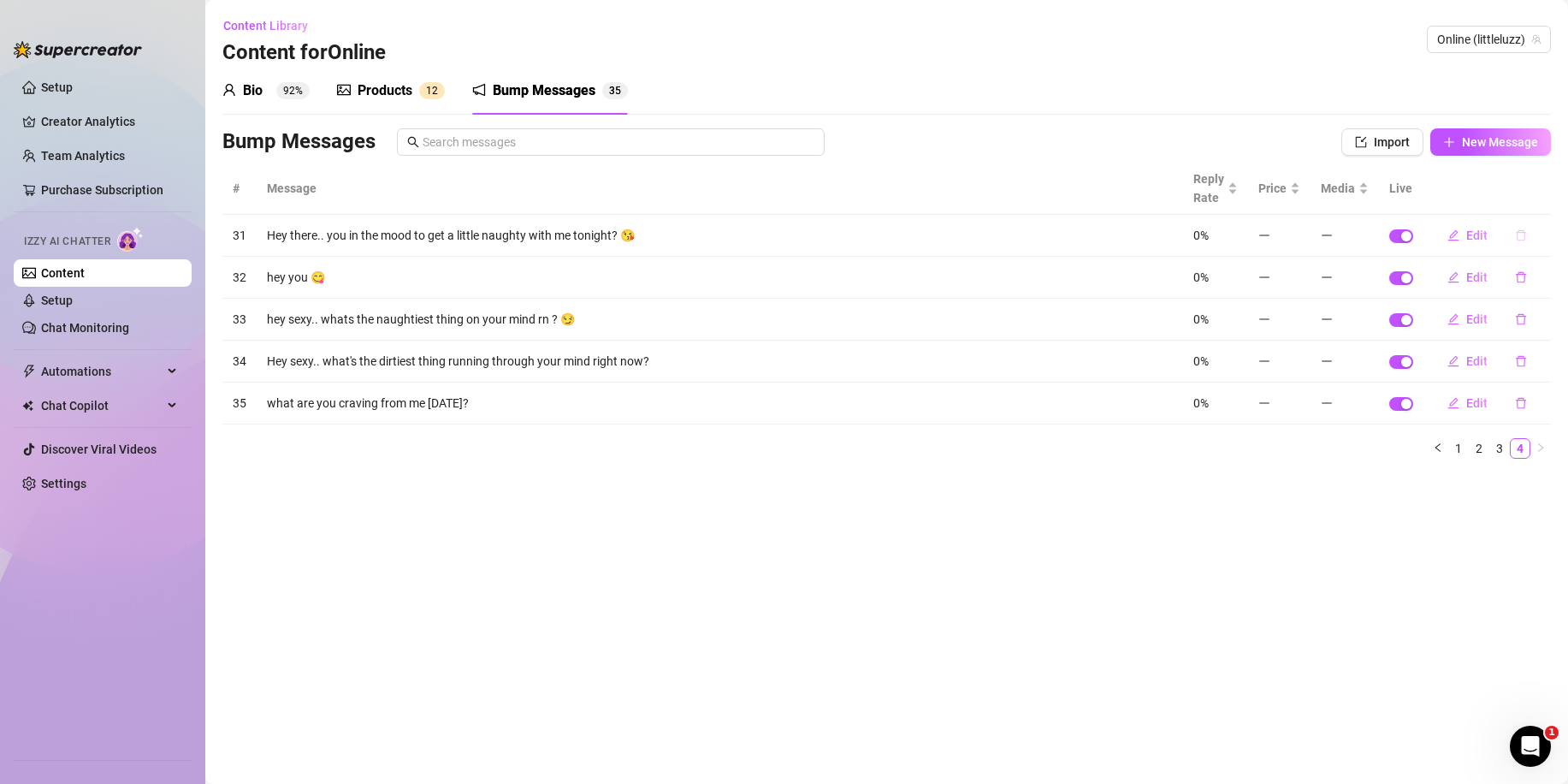
click at [1523, 236] on icon "delete" at bounding box center [1521, 236] width 12 height 12
click at [1539, 188] on span "Yes" at bounding box center [1540, 190] width 21 height 14
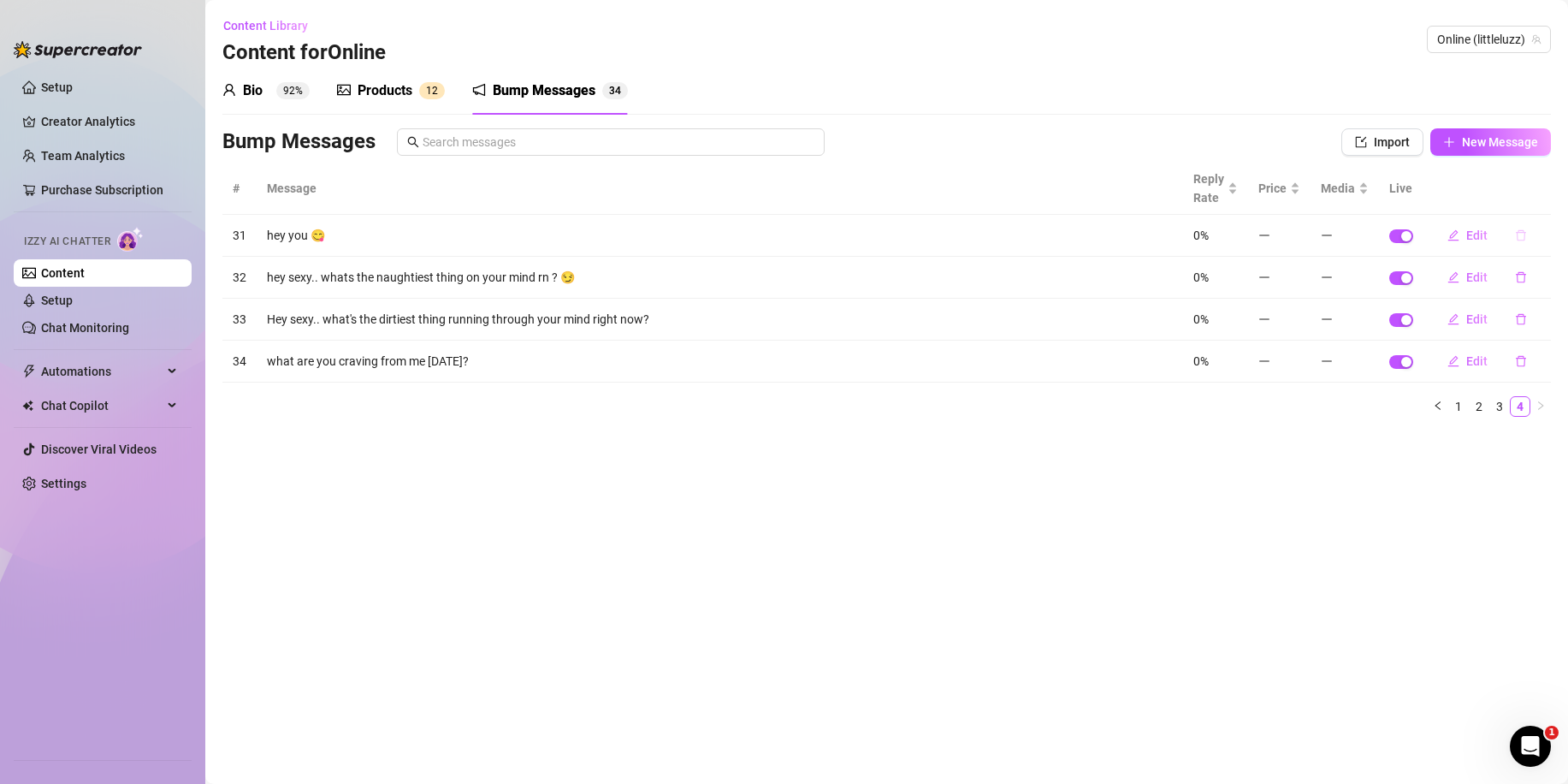
click at [1523, 235] on icon "delete" at bounding box center [1521, 236] width 12 height 12
click at [1540, 197] on span "Yes" at bounding box center [1540, 190] width 21 height 14
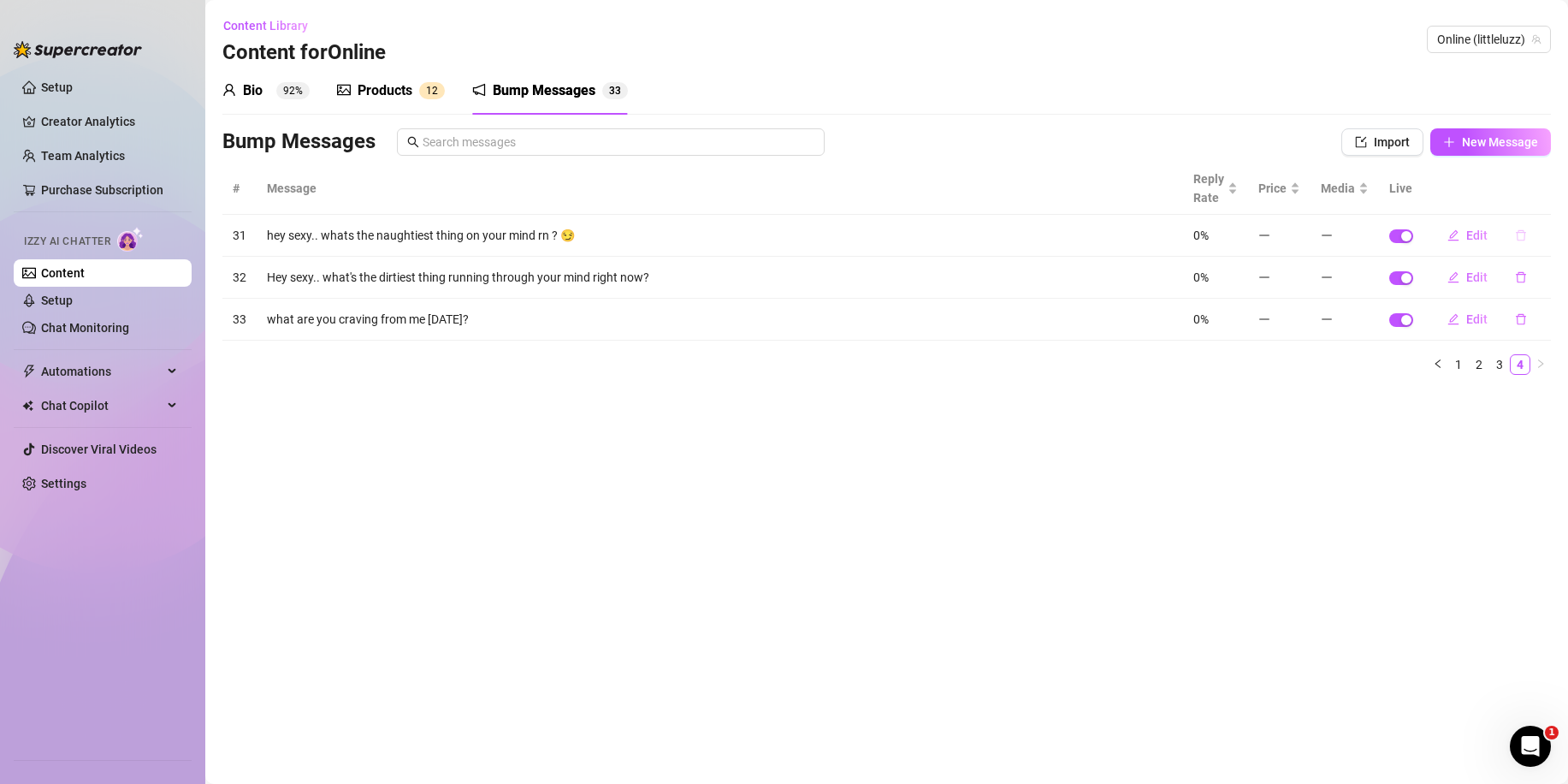
click at [1524, 238] on icon "delete" at bounding box center [1521, 236] width 12 height 12
click at [1544, 197] on span "Yes" at bounding box center [1540, 190] width 21 height 14
click at [1526, 232] on icon "delete" at bounding box center [1521, 236] width 10 height 11
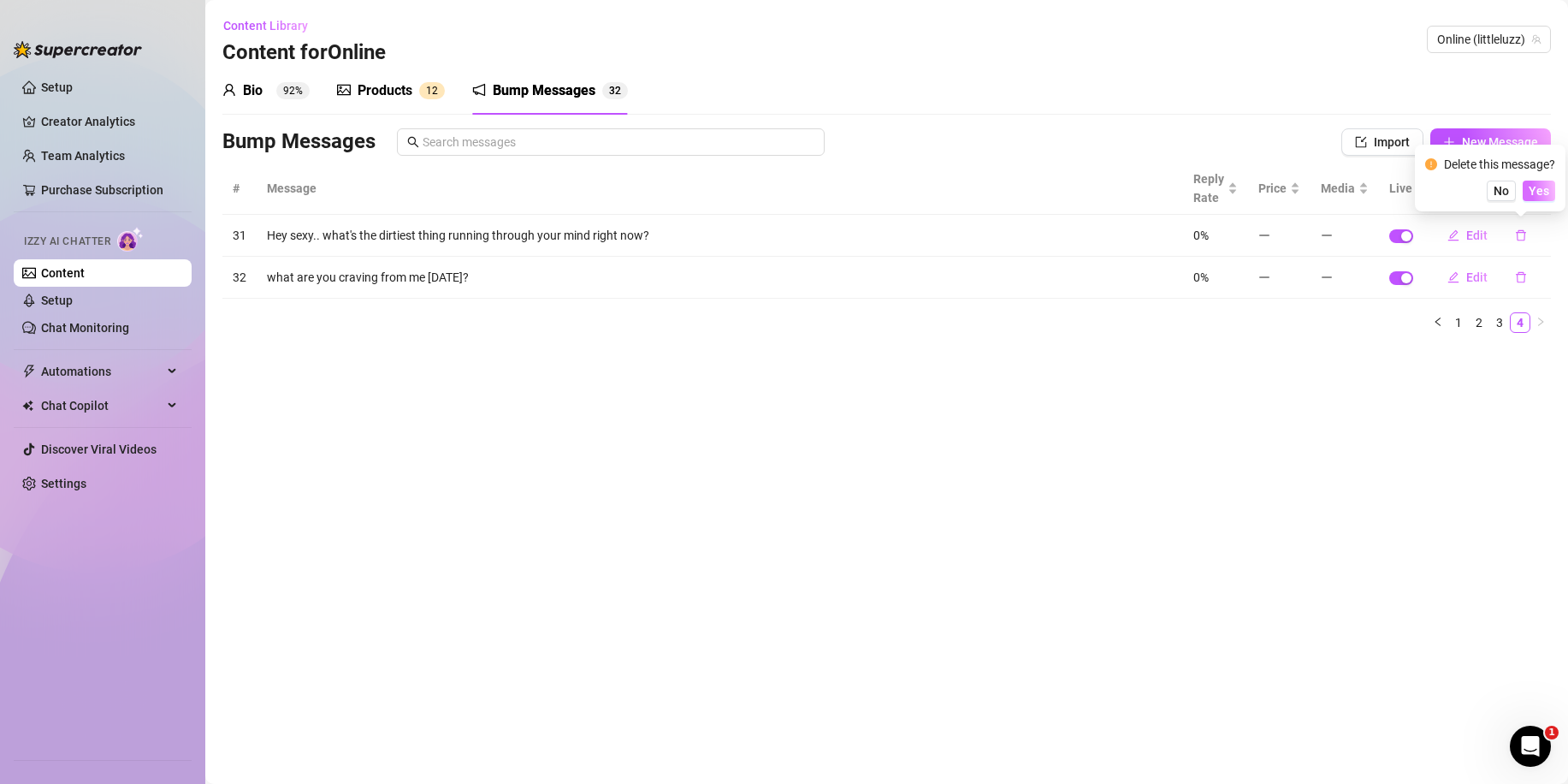
click at [1543, 192] on span "Yes" at bounding box center [1540, 190] width 21 height 14
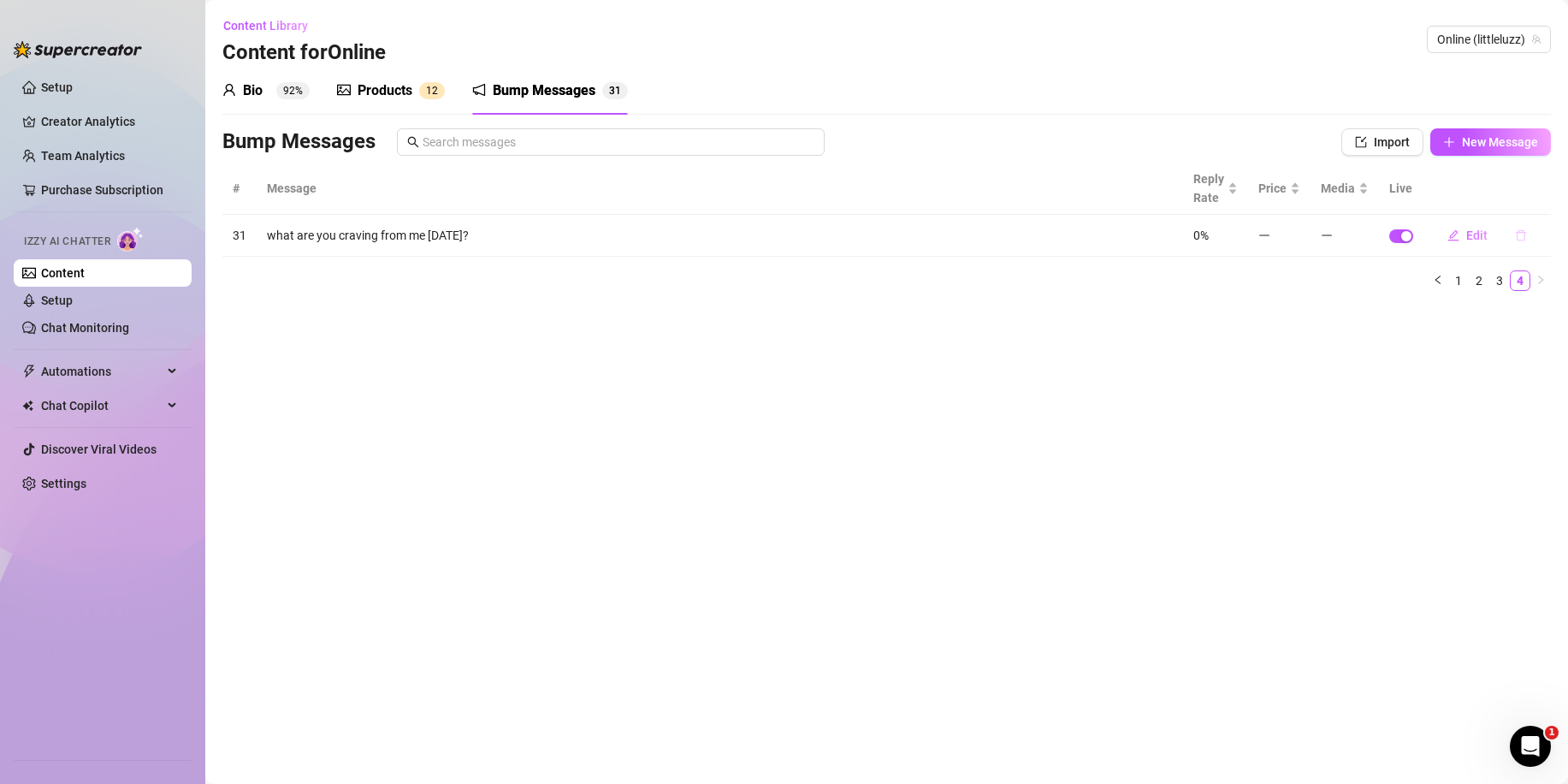
click at [1522, 237] on icon "delete" at bounding box center [1521, 236] width 12 height 12
click at [1534, 197] on span "Yes" at bounding box center [1540, 190] width 21 height 14
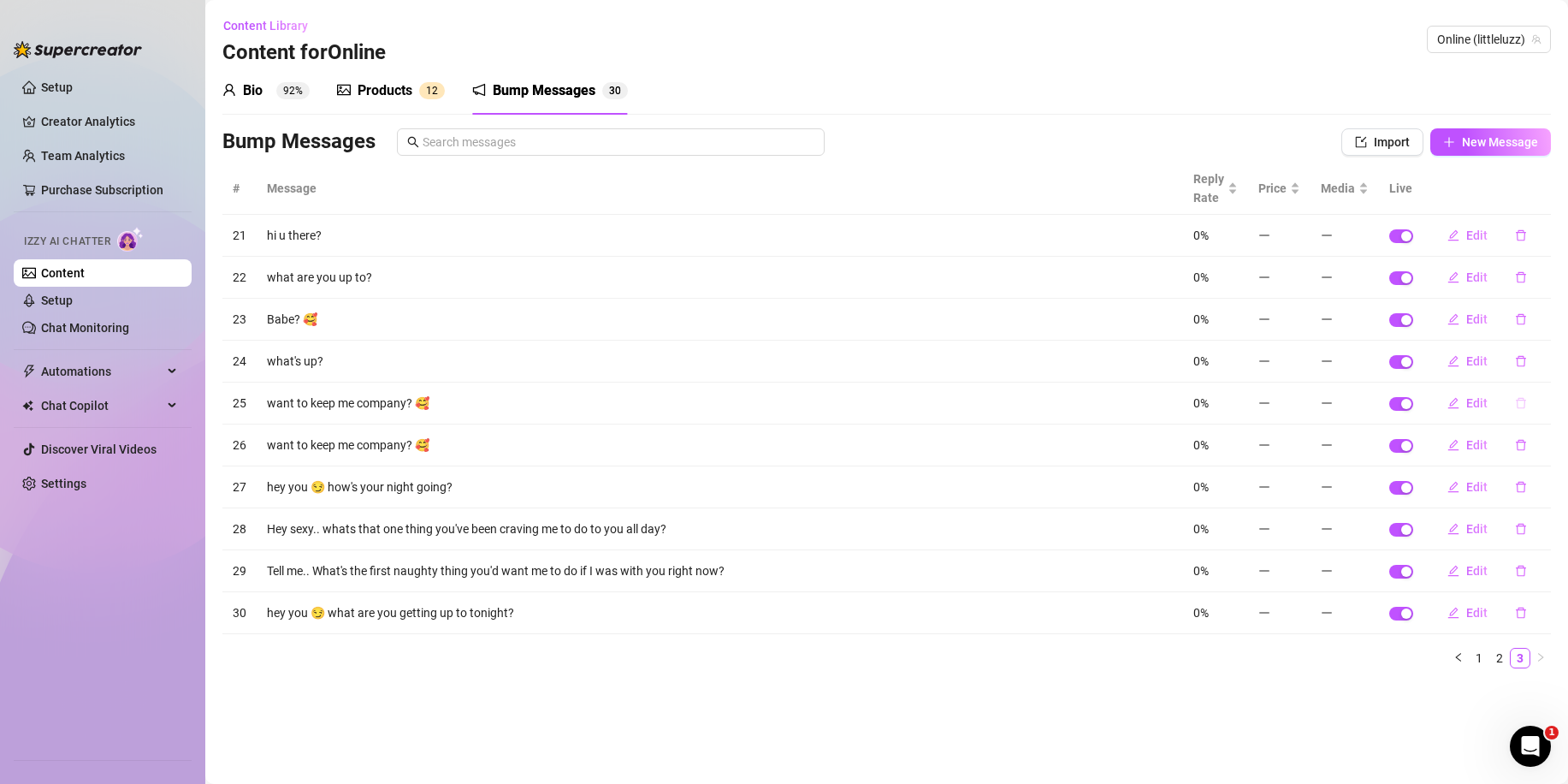
click at [1524, 401] on icon "delete" at bounding box center [1521, 403] width 12 height 12
click at [1529, 360] on div "No Yes" at bounding box center [1491, 359] width 130 height 21
click at [1534, 366] on span "Yes" at bounding box center [1540, 358] width 21 height 14
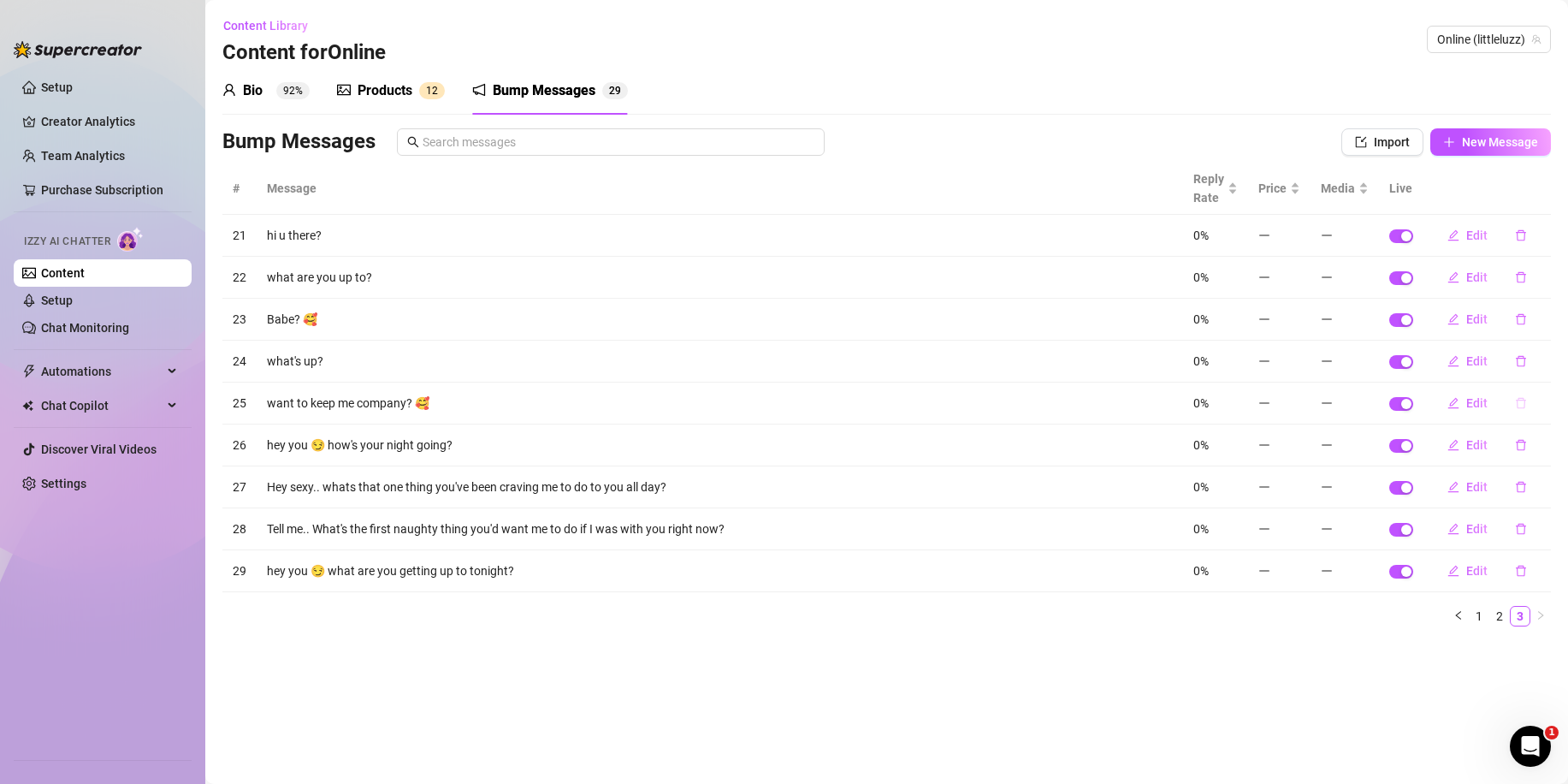
click at [1524, 402] on icon "delete" at bounding box center [1521, 403] width 12 height 12
click at [1547, 359] on span "Yes" at bounding box center [1540, 358] width 21 height 14
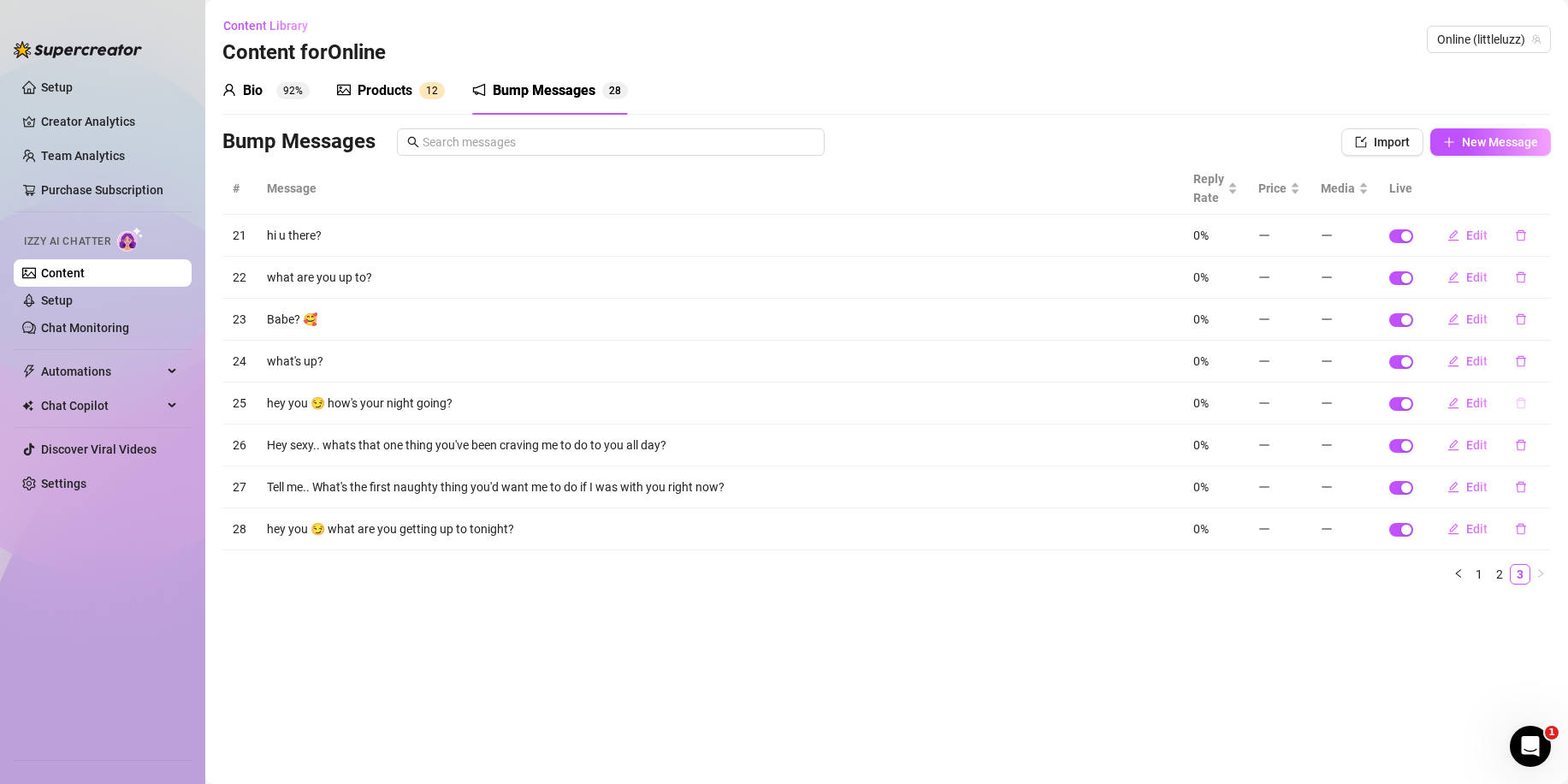
click at [1526, 400] on icon "delete" at bounding box center [1521, 403] width 10 height 11
click at [1554, 365] on button "Yes" at bounding box center [1539, 359] width 33 height 21
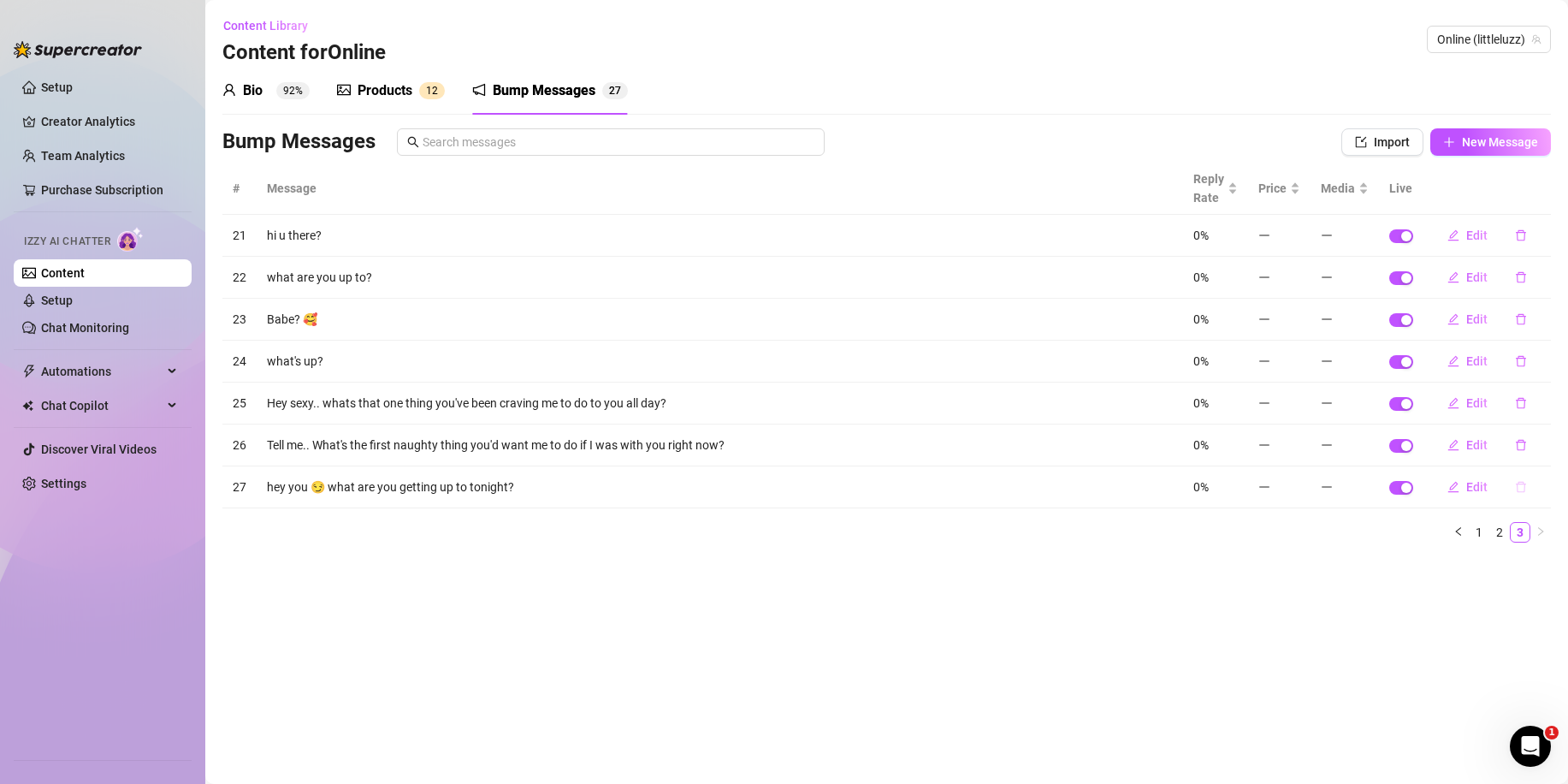
click at [1522, 482] on button "button" at bounding box center [1522, 486] width 40 height 27
click at [1549, 448] on span "Yes" at bounding box center [1540, 442] width 21 height 14
click at [1521, 366] on icon "delete" at bounding box center [1521, 361] width 12 height 12
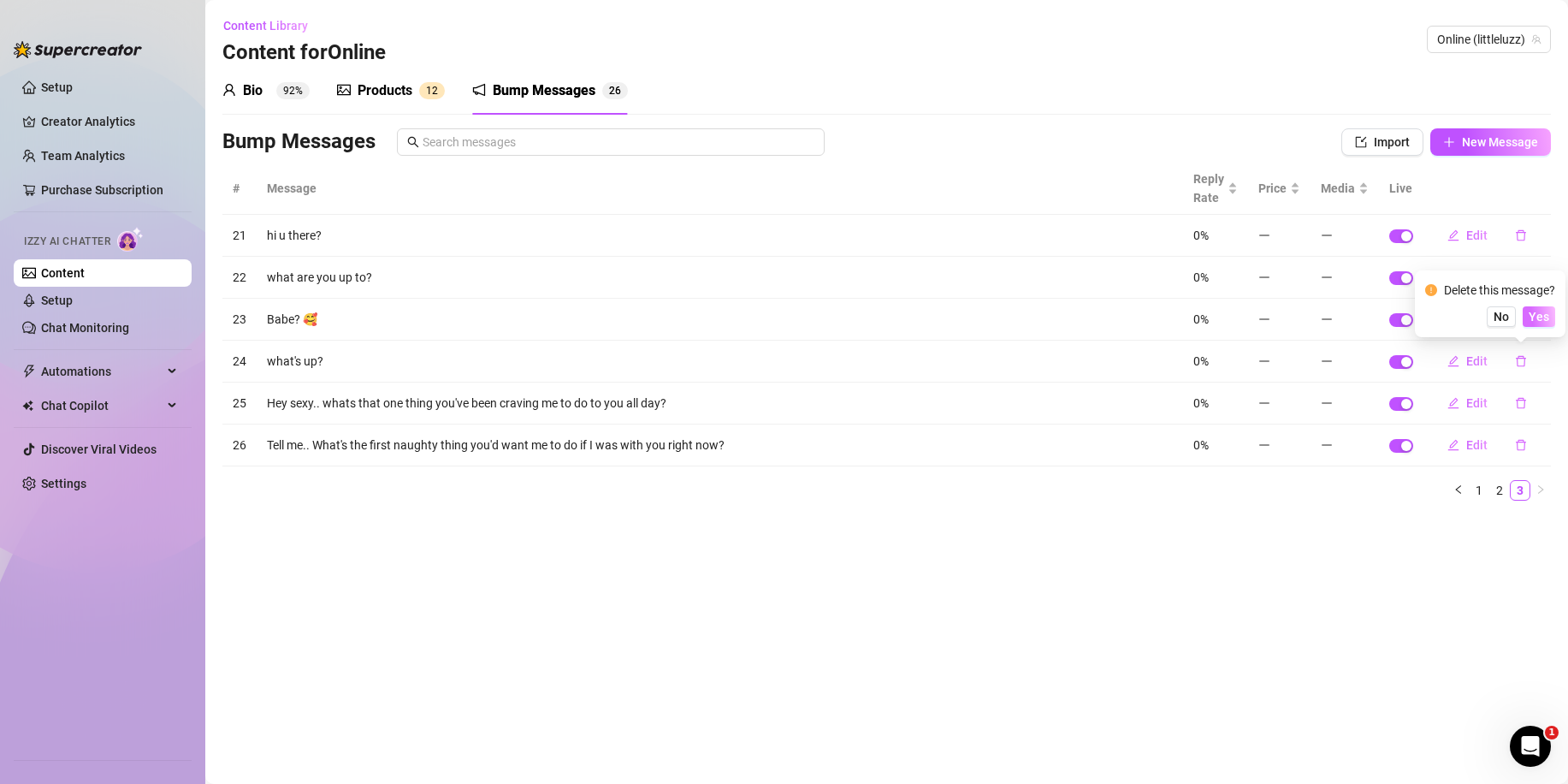
click at [1545, 318] on span "Yes" at bounding box center [1540, 317] width 21 height 14
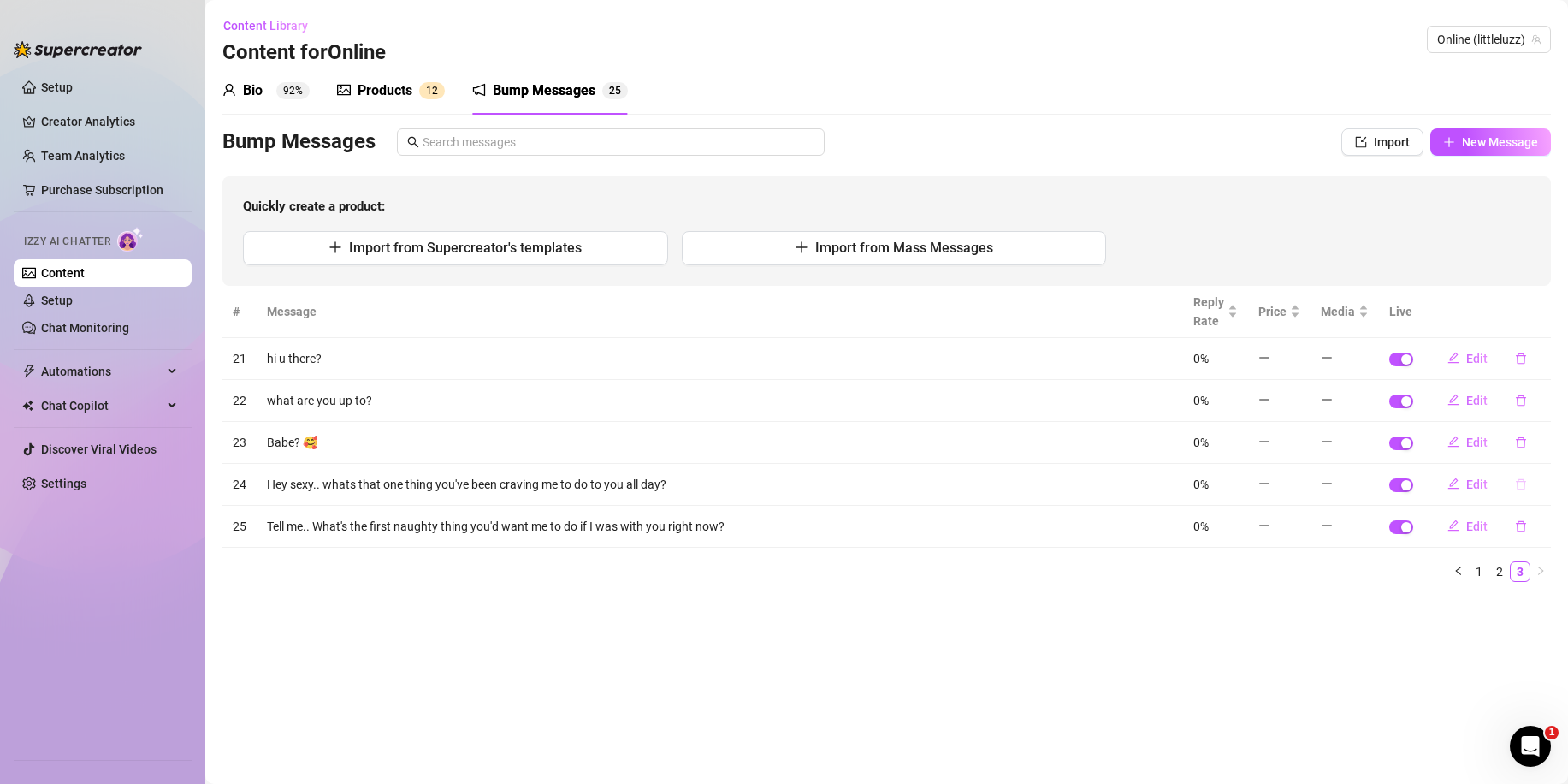
click at [1524, 481] on icon "delete" at bounding box center [1521, 484] width 10 height 11
click at [1544, 435] on span "Yes" at bounding box center [1540, 440] width 21 height 14
click at [1527, 362] on icon "delete" at bounding box center [1521, 358] width 12 height 12
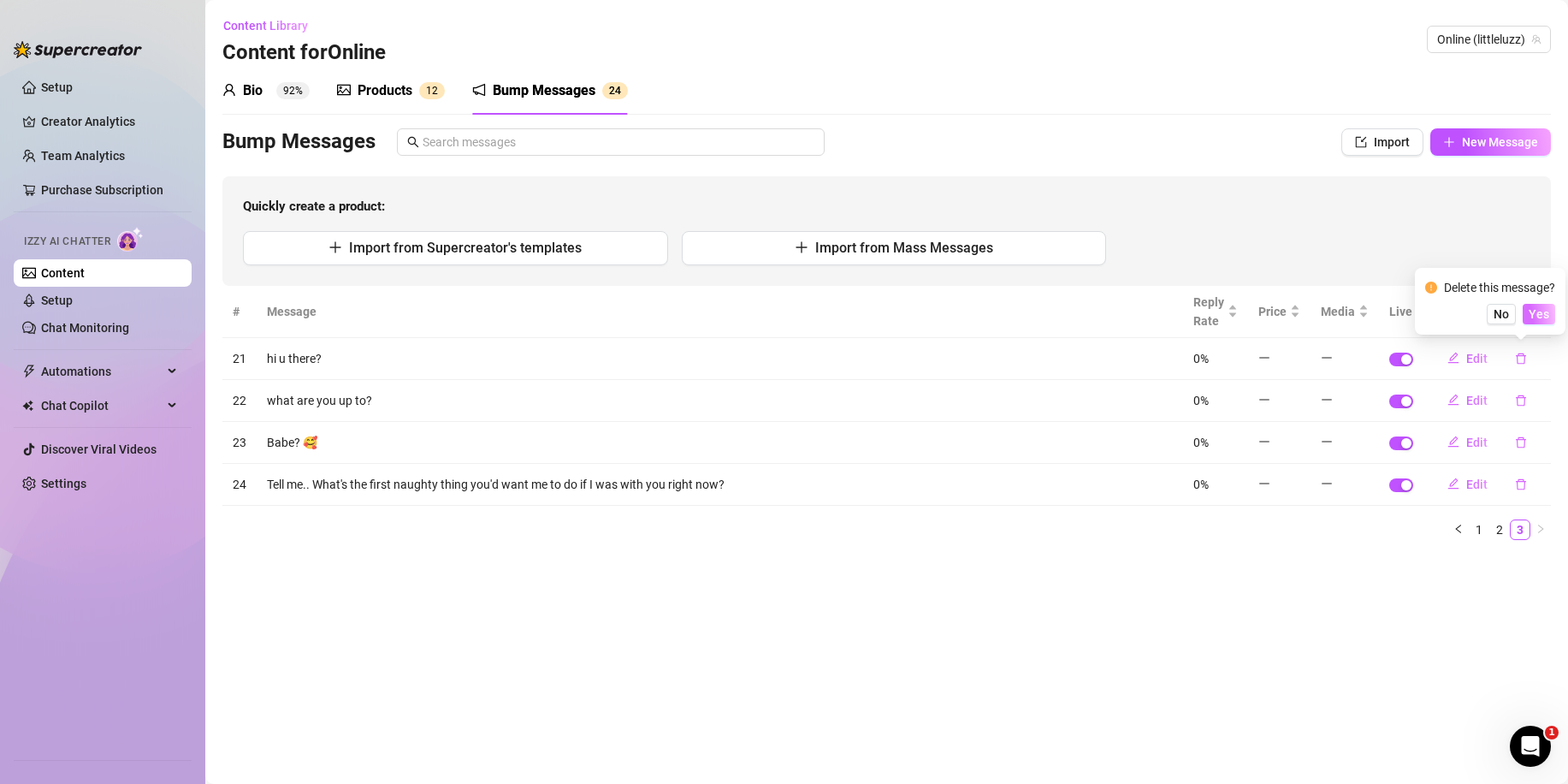
click at [1546, 318] on span "Yes" at bounding box center [1540, 314] width 21 height 14
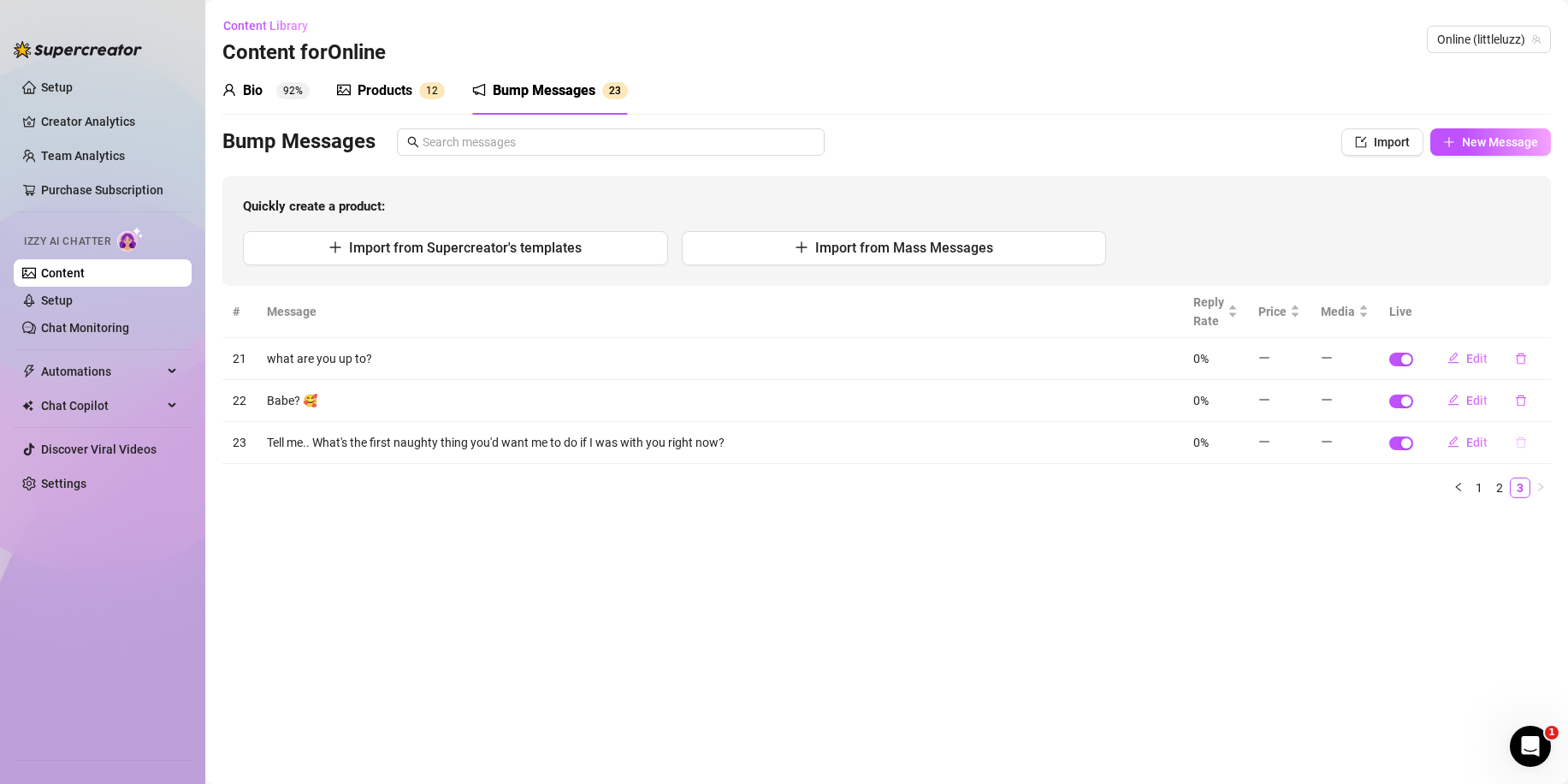
click at [1521, 446] on icon "delete" at bounding box center [1521, 442] width 12 height 12
click at [1540, 399] on span "Yes" at bounding box center [1540, 398] width 21 height 14
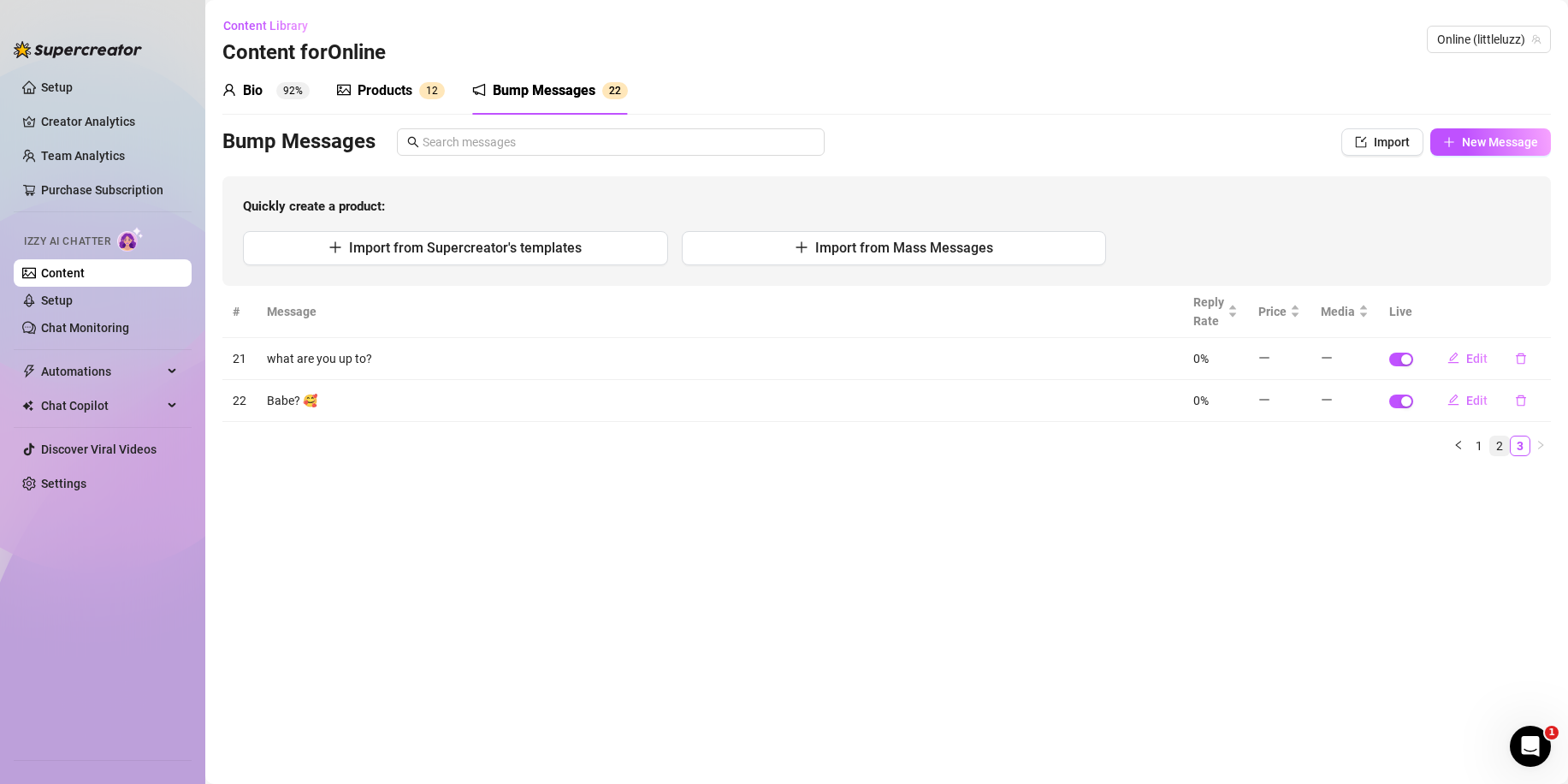
click at [1502, 450] on link "2" at bounding box center [1500, 446] width 19 height 19
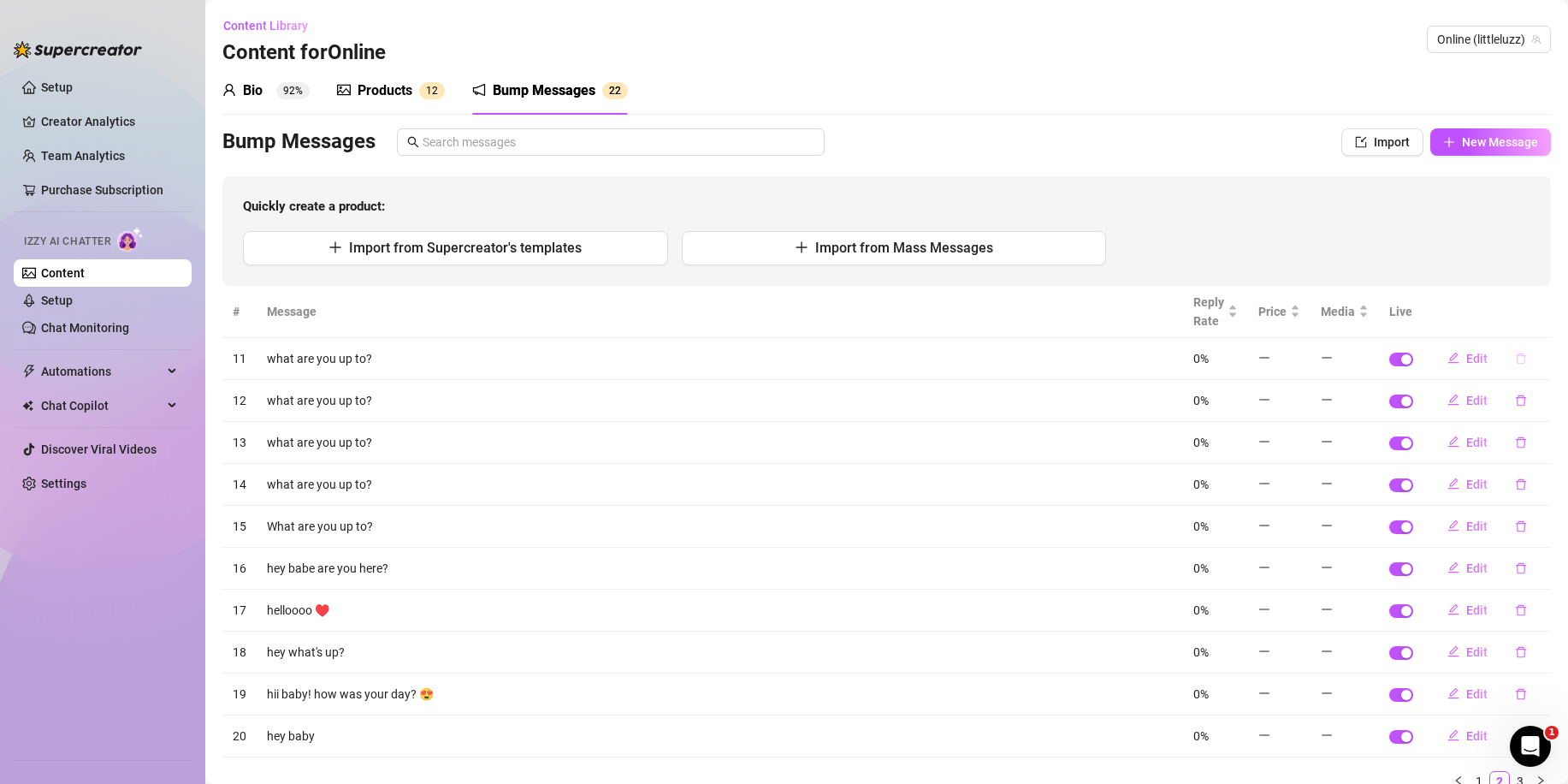
click at [1515, 368] on button "button" at bounding box center [1522, 358] width 40 height 27
click at [1529, 325] on div "Delete this message? No Yes" at bounding box center [1491, 301] width 151 height 67
click at [1533, 313] on span "Yes" at bounding box center [1540, 314] width 21 height 14
click at [1506, 368] on button "button" at bounding box center [1522, 358] width 40 height 27
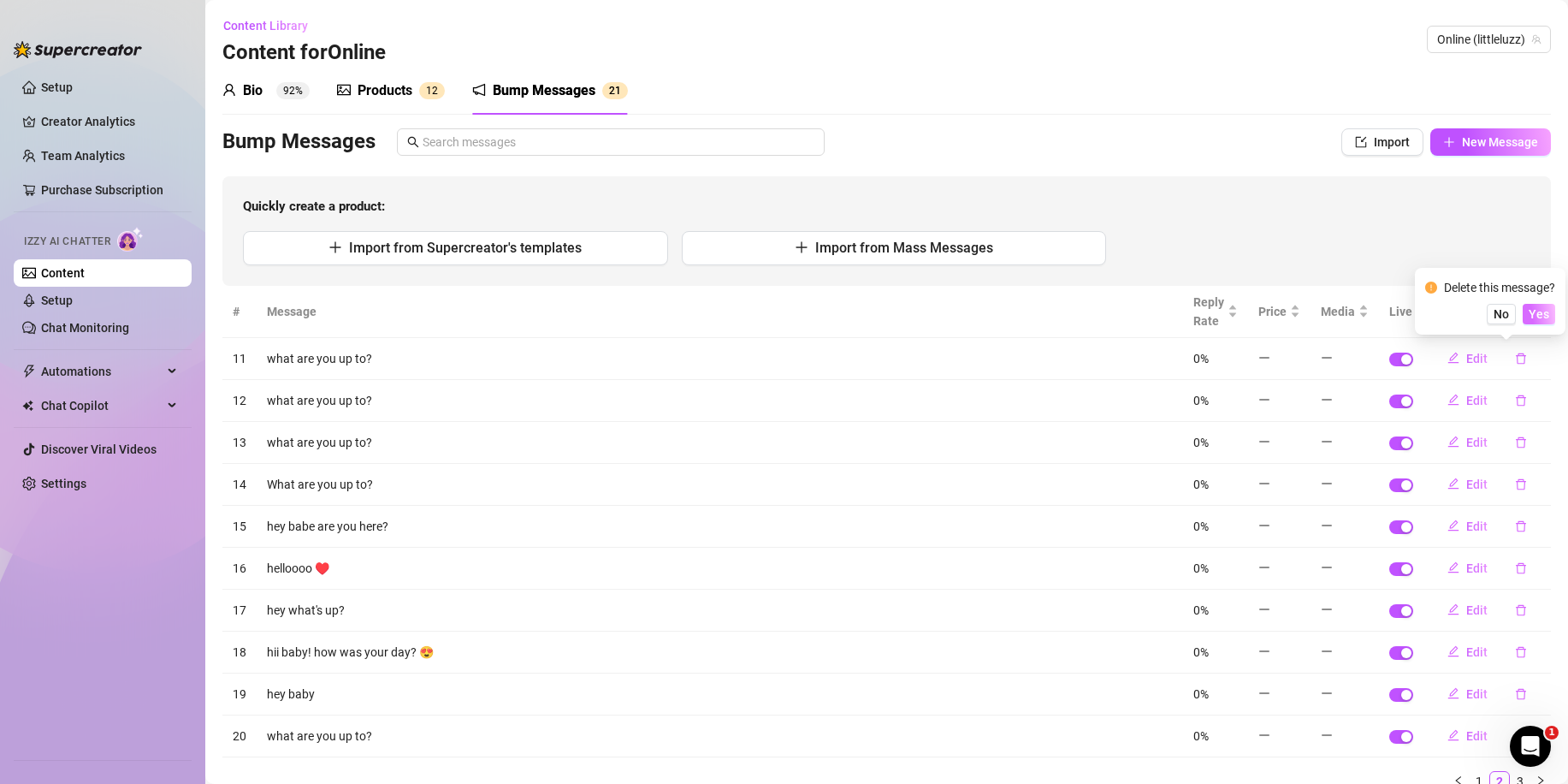
click at [1536, 314] on span "Yes" at bounding box center [1540, 314] width 21 height 14
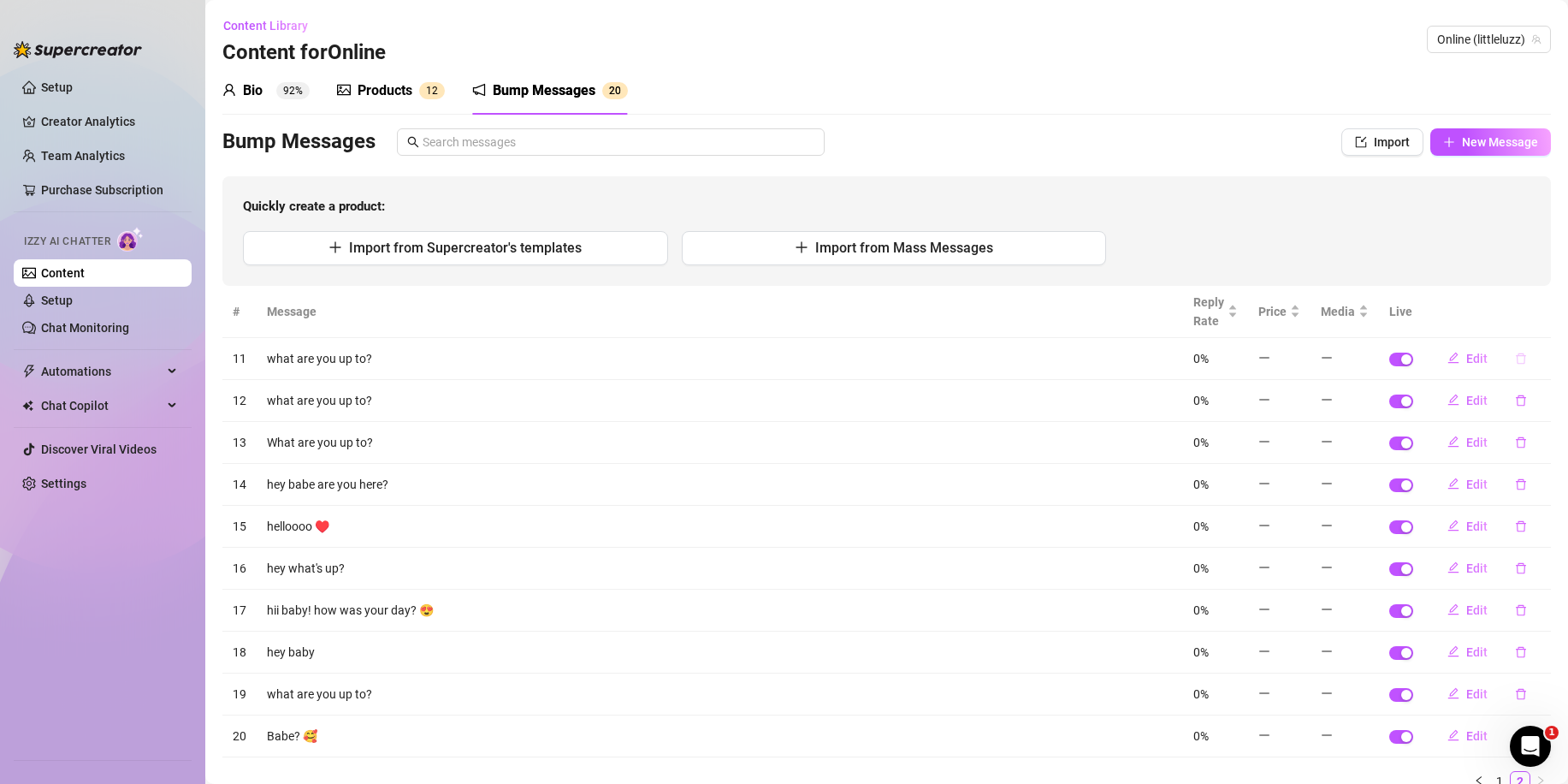
click at [1515, 354] on icon "delete" at bounding box center [1521, 358] width 12 height 12
click at [1531, 319] on button "Yes" at bounding box center [1539, 315] width 33 height 21
click at [1515, 355] on button "button" at bounding box center [1522, 358] width 40 height 27
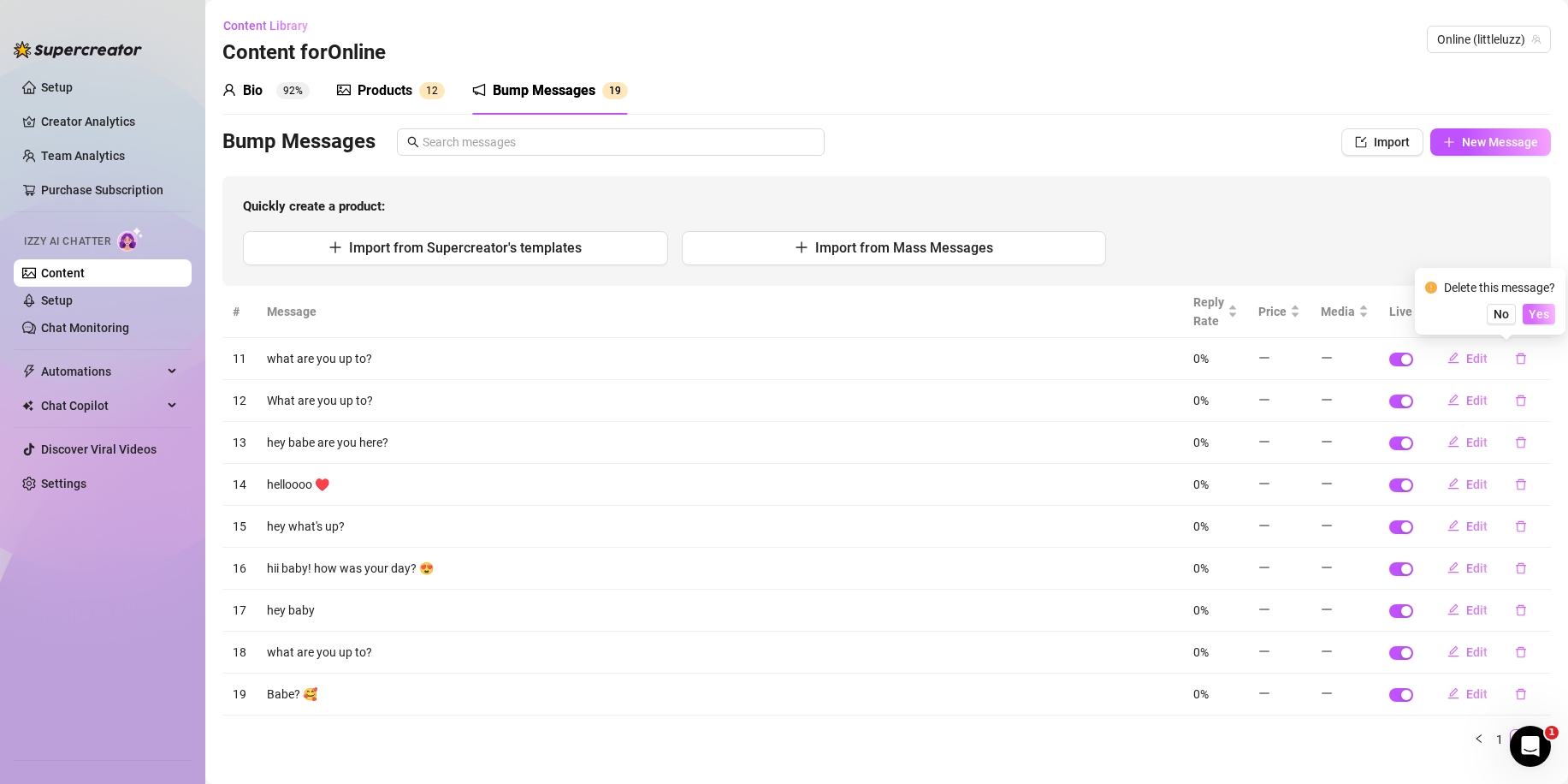
click at [1549, 309] on span "Yes" at bounding box center [1540, 314] width 21 height 14
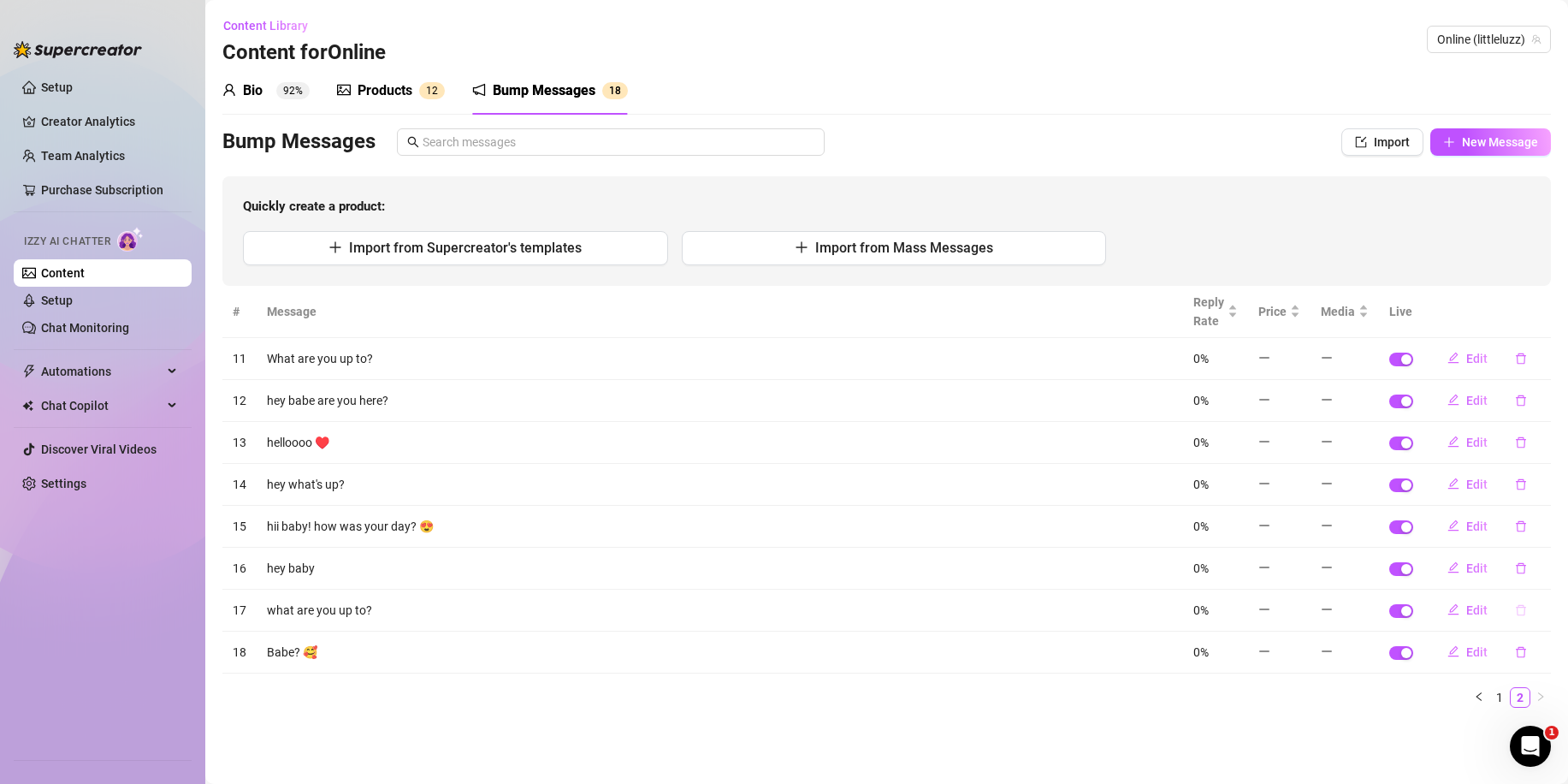
click at [1518, 615] on icon "delete" at bounding box center [1521, 610] width 12 height 12
click at [1544, 557] on button "Yes" at bounding box center [1539, 566] width 33 height 21
click at [1519, 525] on icon "delete" at bounding box center [1521, 526] width 12 height 12
click at [1535, 482] on span "Yes" at bounding box center [1540, 482] width 21 height 14
click at [1517, 443] on icon "delete" at bounding box center [1521, 442] width 12 height 12
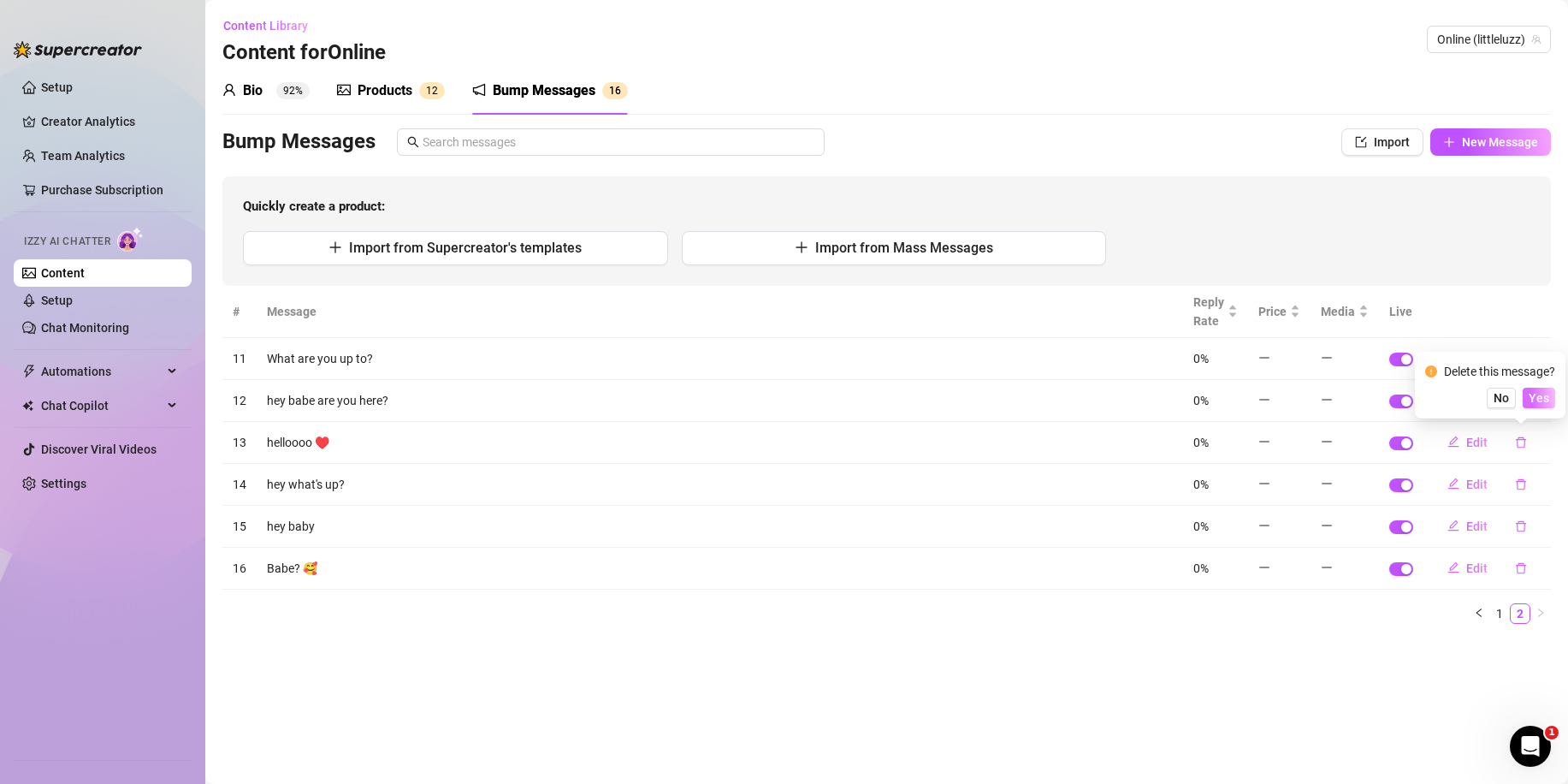
click at [1543, 395] on span "Yes" at bounding box center [1540, 398] width 21 height 14
click at [1523, 442] on icon "delete" at bounding box center [1521, 442] width 12 height 12
click at [1540, 402] on span "Yes" at bounding box center [1540, 398] width 21 height 14
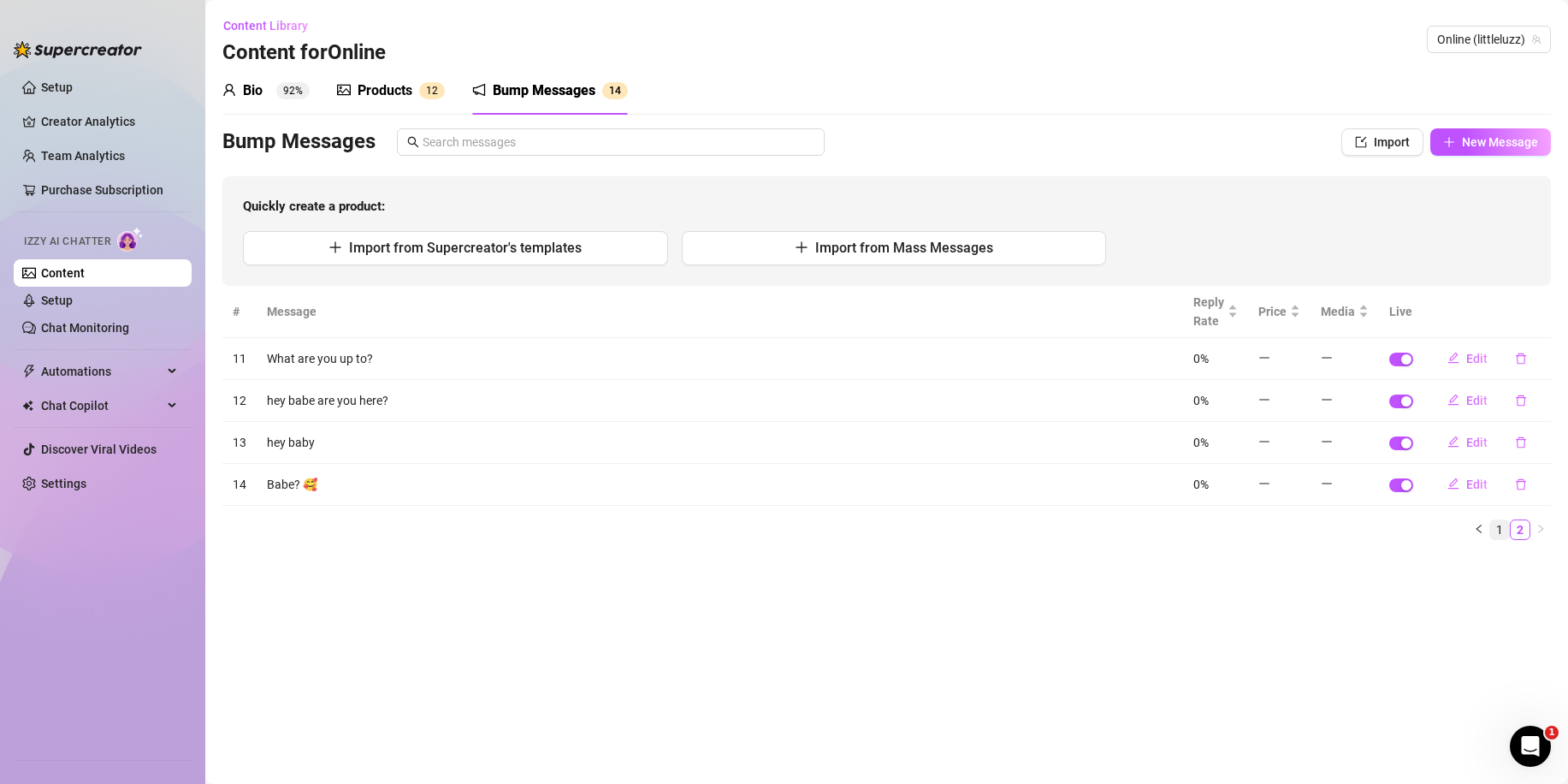
click at [1502, 528] on link "1" at bounding box center [1500, 530] width 19 height 19
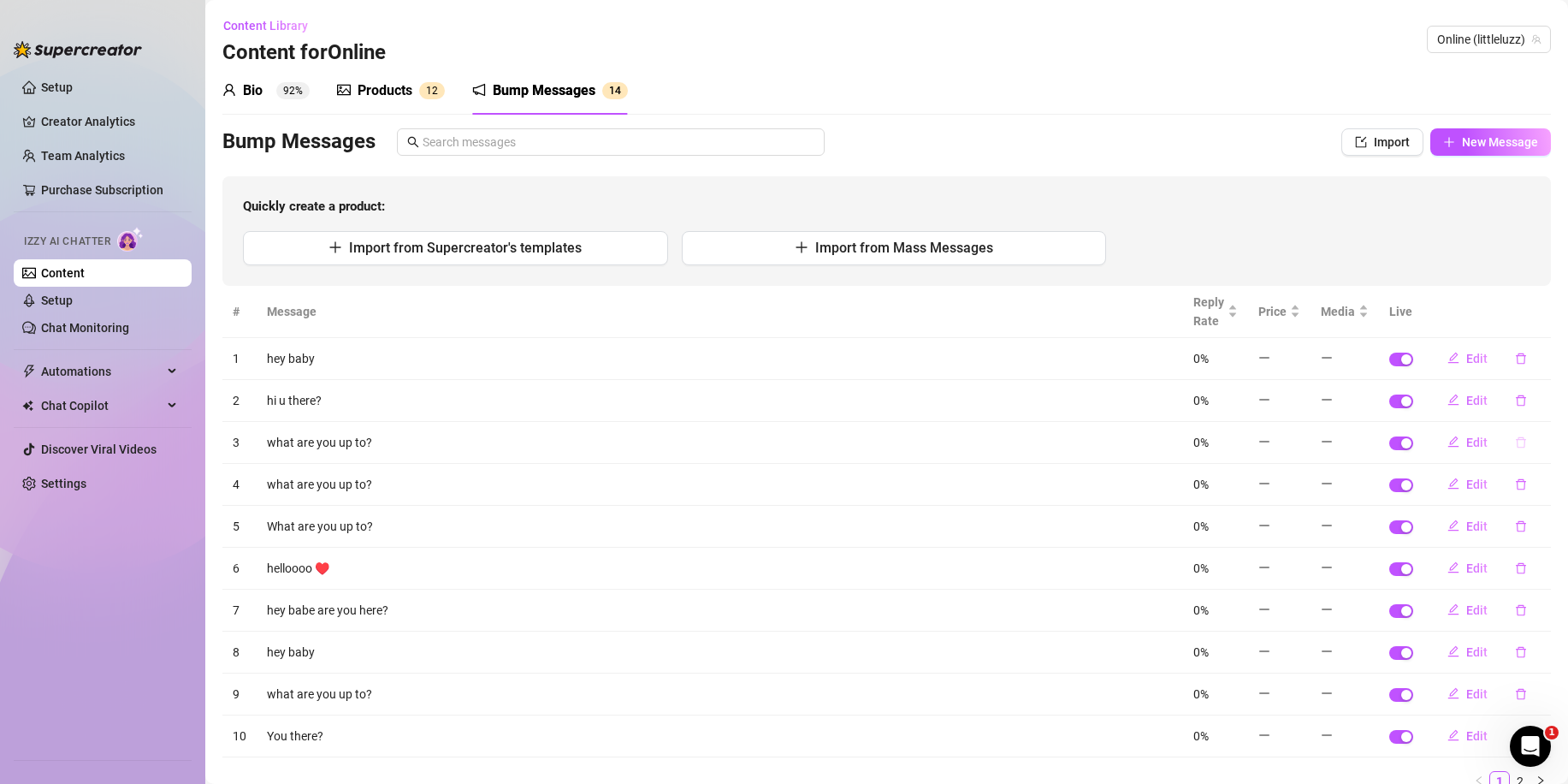
click at [1517, 450] on button "button" at bounding box center [1522, 442] width 40 height 27
click at [1544, 394] on span "Yes" at bounding box center [1540, 398] width 21 height 14
click at [1516, 481] on icon "delete" at bounding box center [1521, 484] width 10 height 11
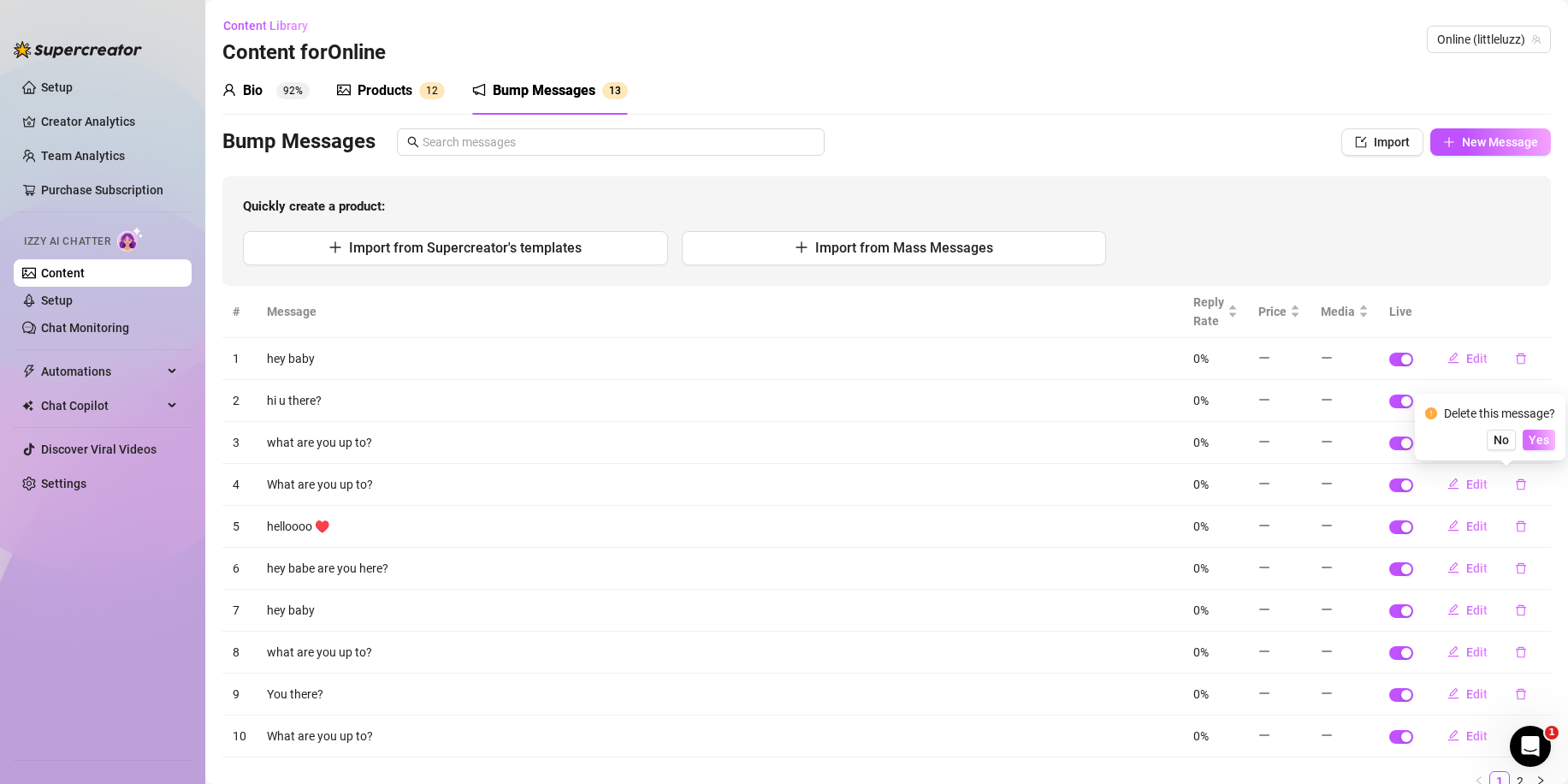
click at [1532, 435] on span "Yes" at bounding box center [1540, 440] width 21 height 14
click at [1515, 604] on icon "delete" at bounding box center [1521, 610] width 12 height 12
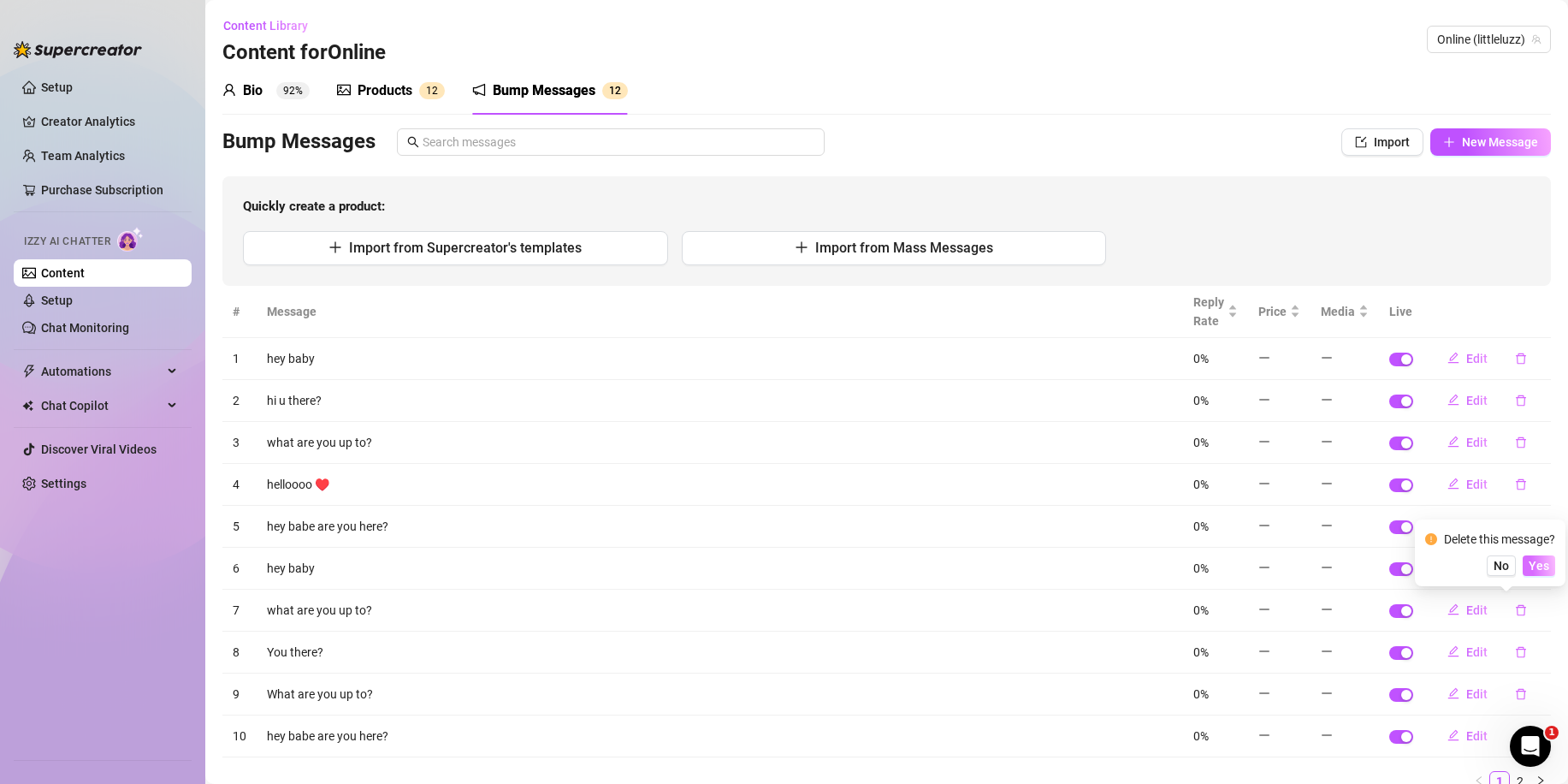
click at [1539, 560] on span "Yes" at bounding box center [1540, 565] width 21 height 14
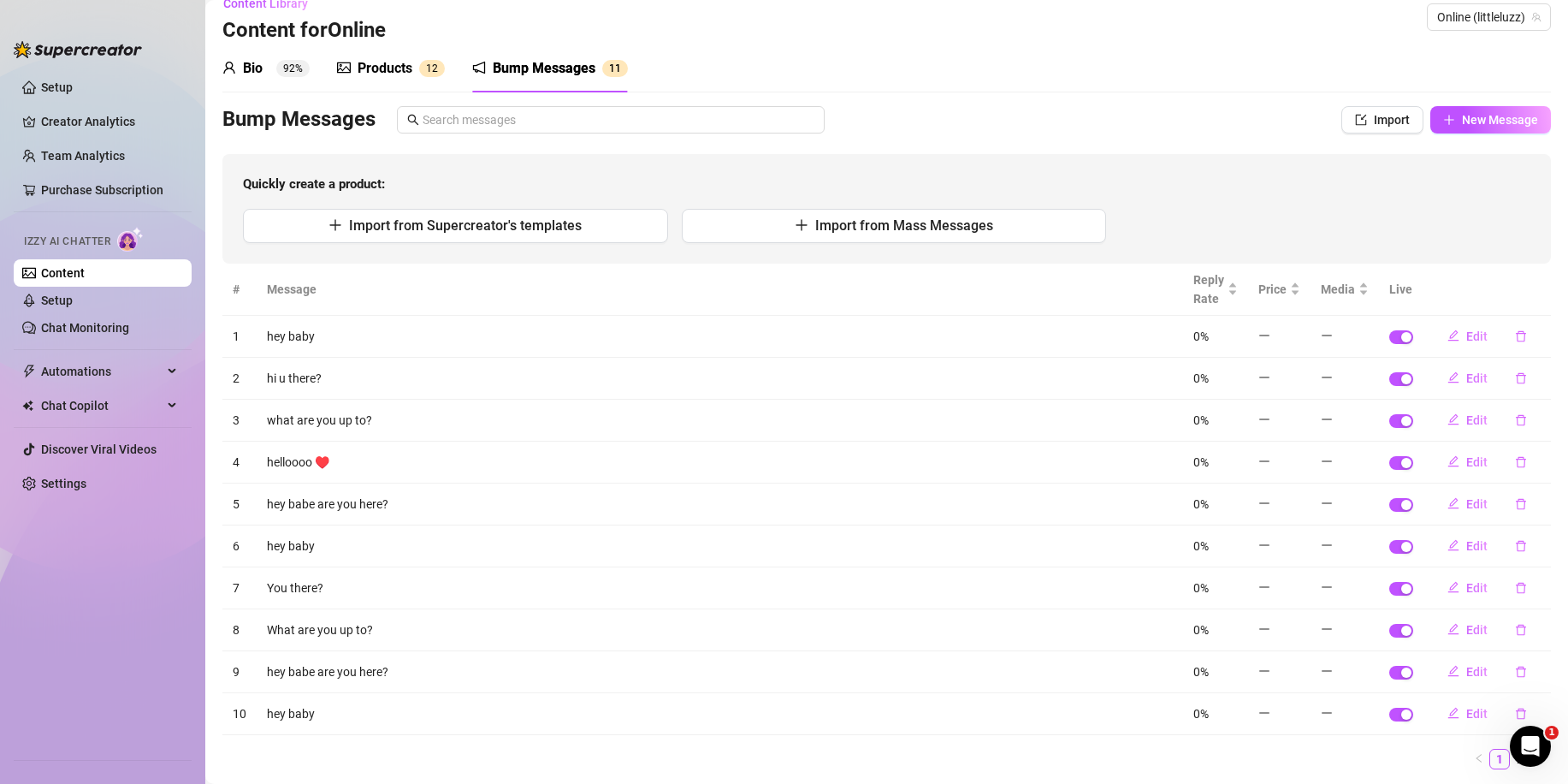
scroll to position [73, 0]
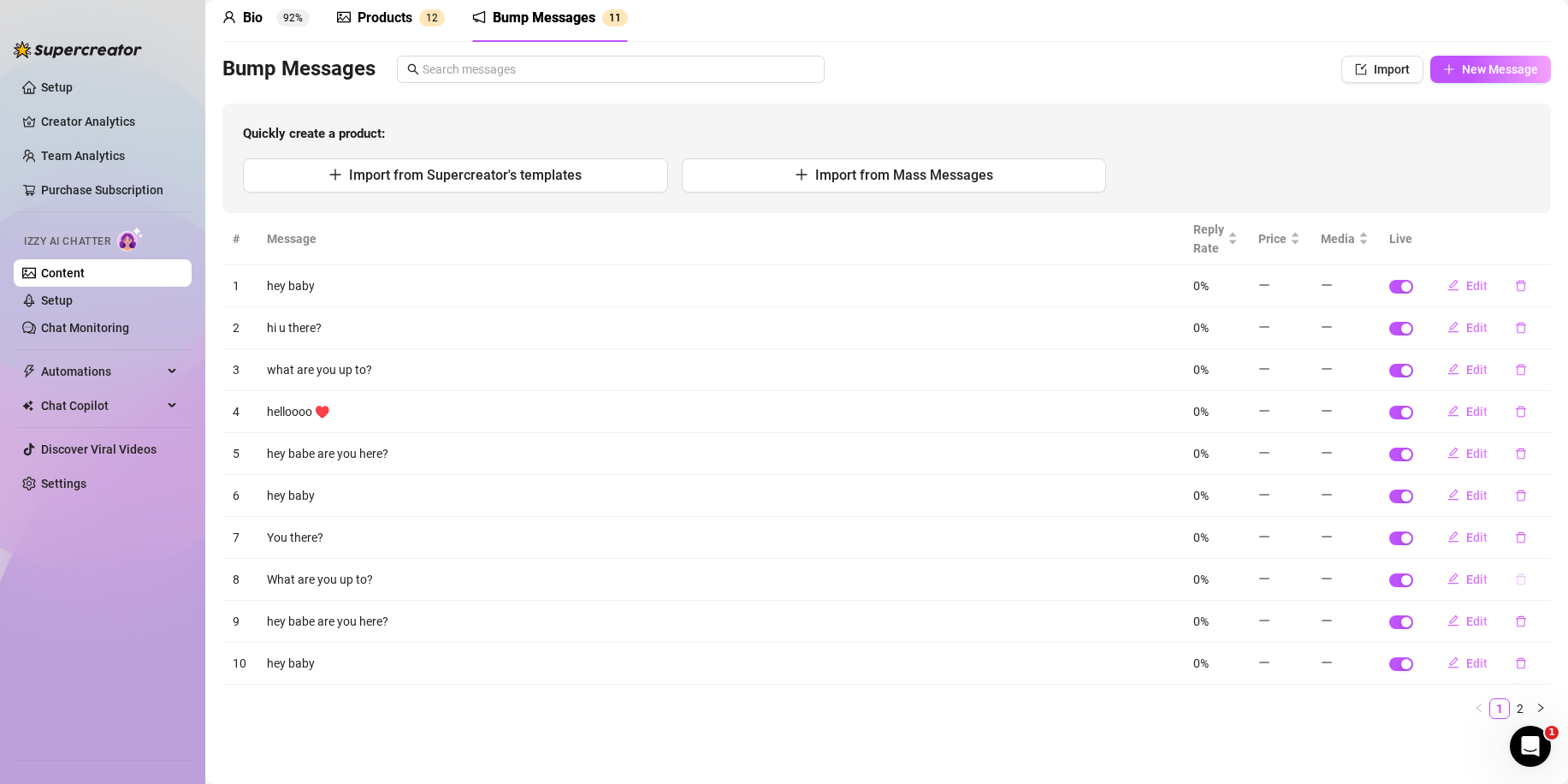
drag, startPoint x: 1502, startPoint y: 578, endPoint x: 1501, endPoint y: 566, distance: 12.0
click at [1515, 578] on icon "delete" at bounding box center [1521, 580] width 12 height 12
click at [1540, 534] on span "Yes" at bounding box center [1540, 535] width 21 height 14
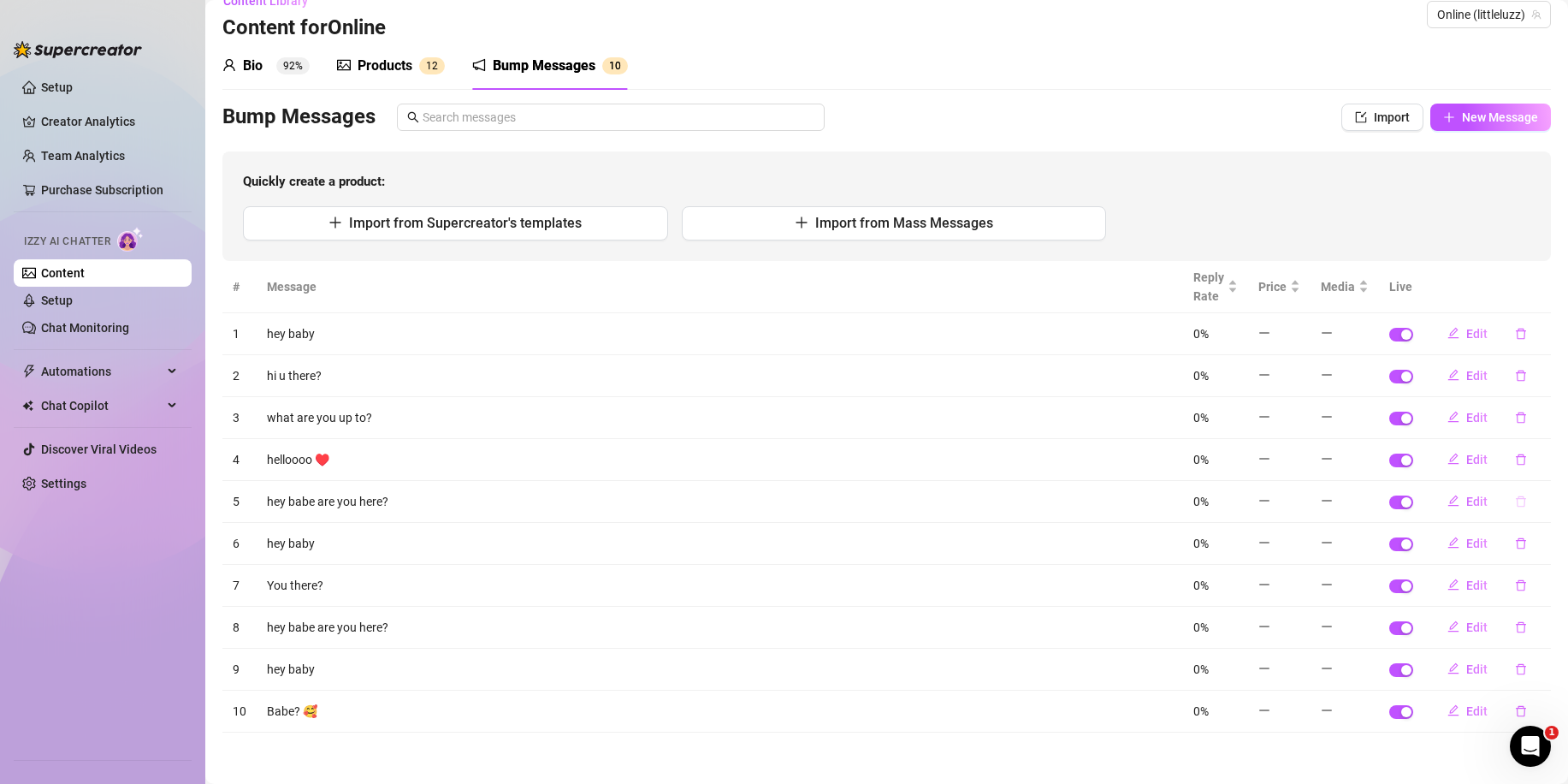
click at [1515, 501] on icon "delete" at bounding box center [1521, 501] width 12 height 12
click at [1544, 464] on span "Yes" at bounding box center [1540, 457] width 21 height 14
